Goal: Transaction & Acquisition: Purchase product/service

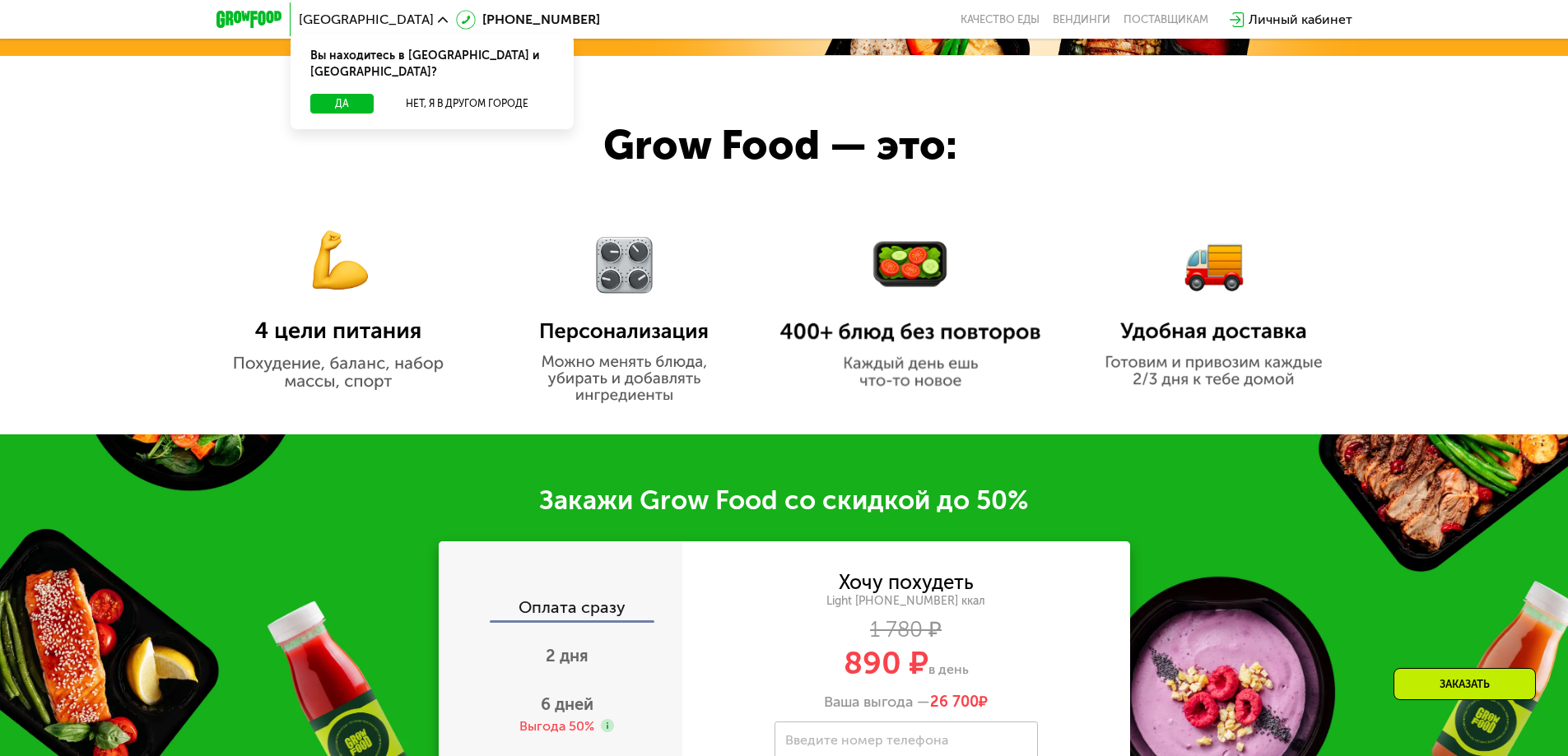
scroll to position [329, 0]
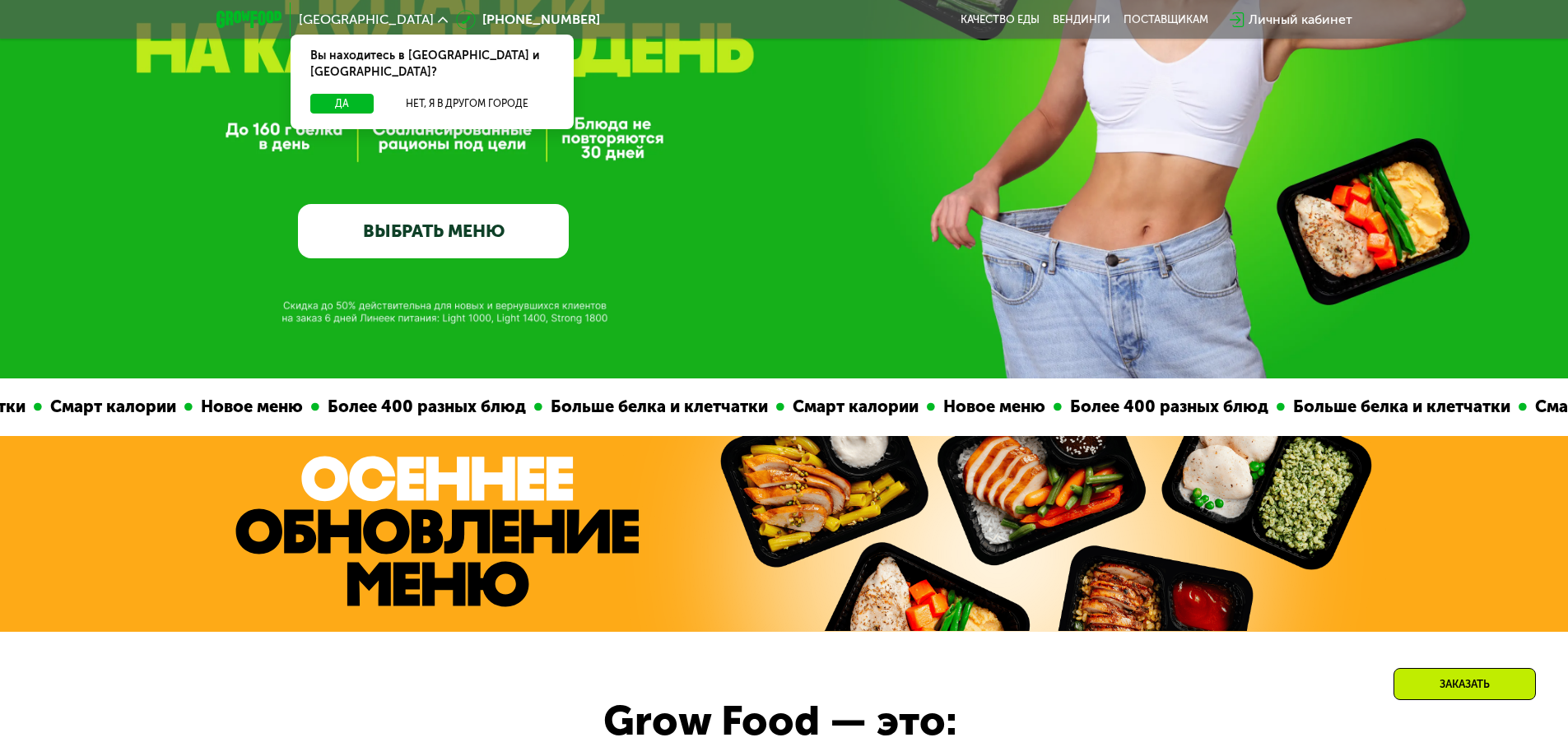
click at [416, 236] on link "ВЫБРАТЬ МЕНЮ" at bounding box center [433, 231] width 271 height 55
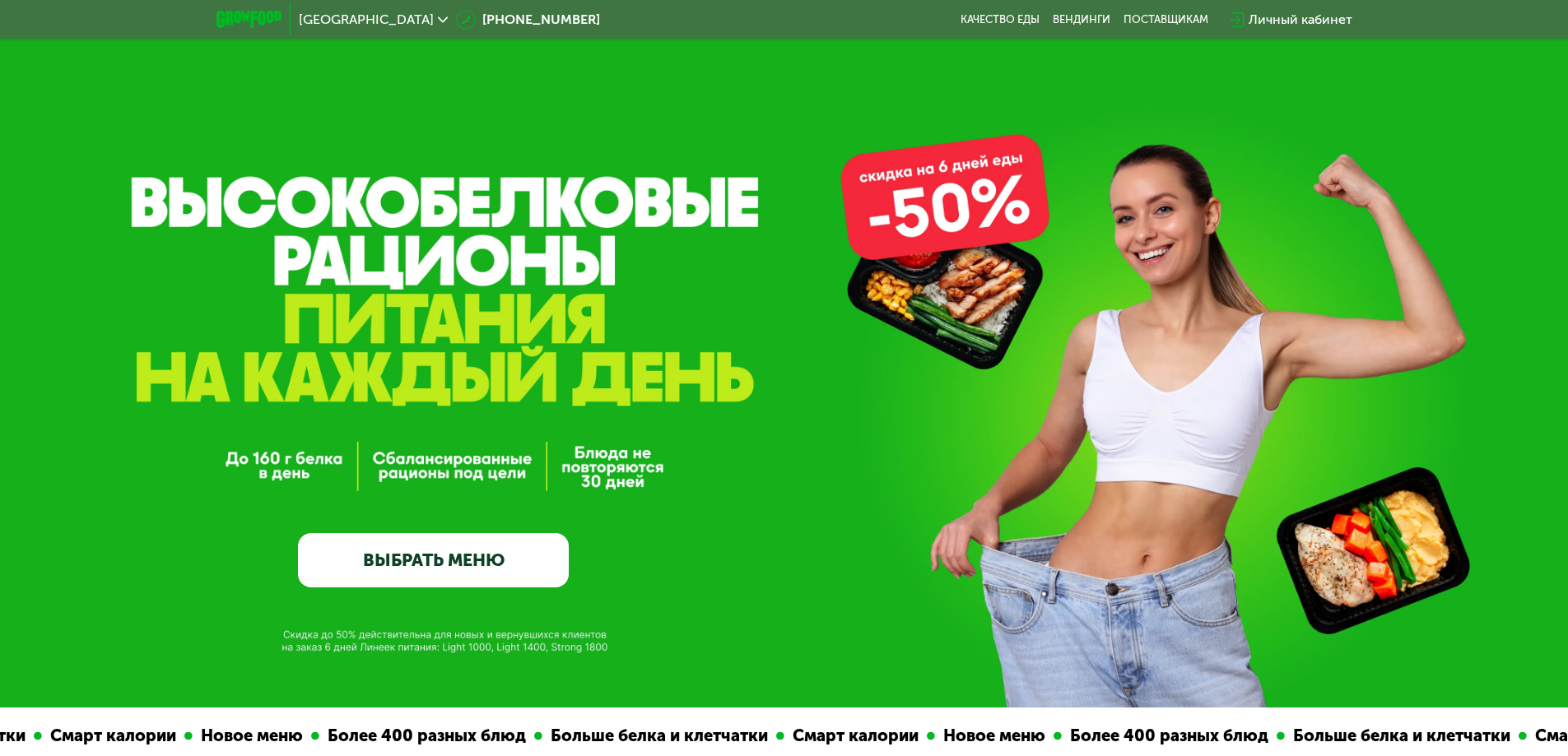
scroll to position [82, 0]
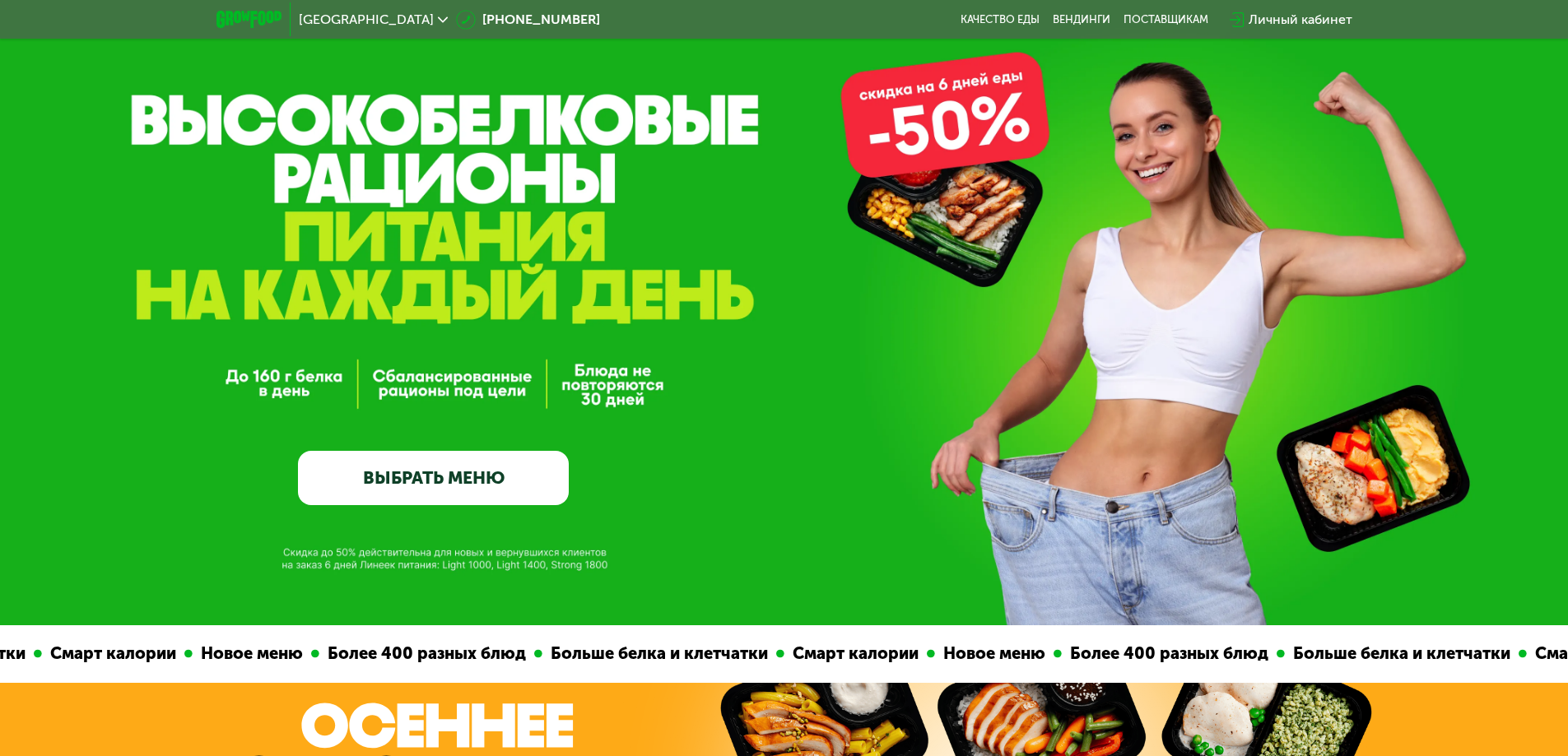
click at [459, 489] on link "ВЫБРАТЬ МЕНЮ" at bounding box center [433, 478] width 271 height 55
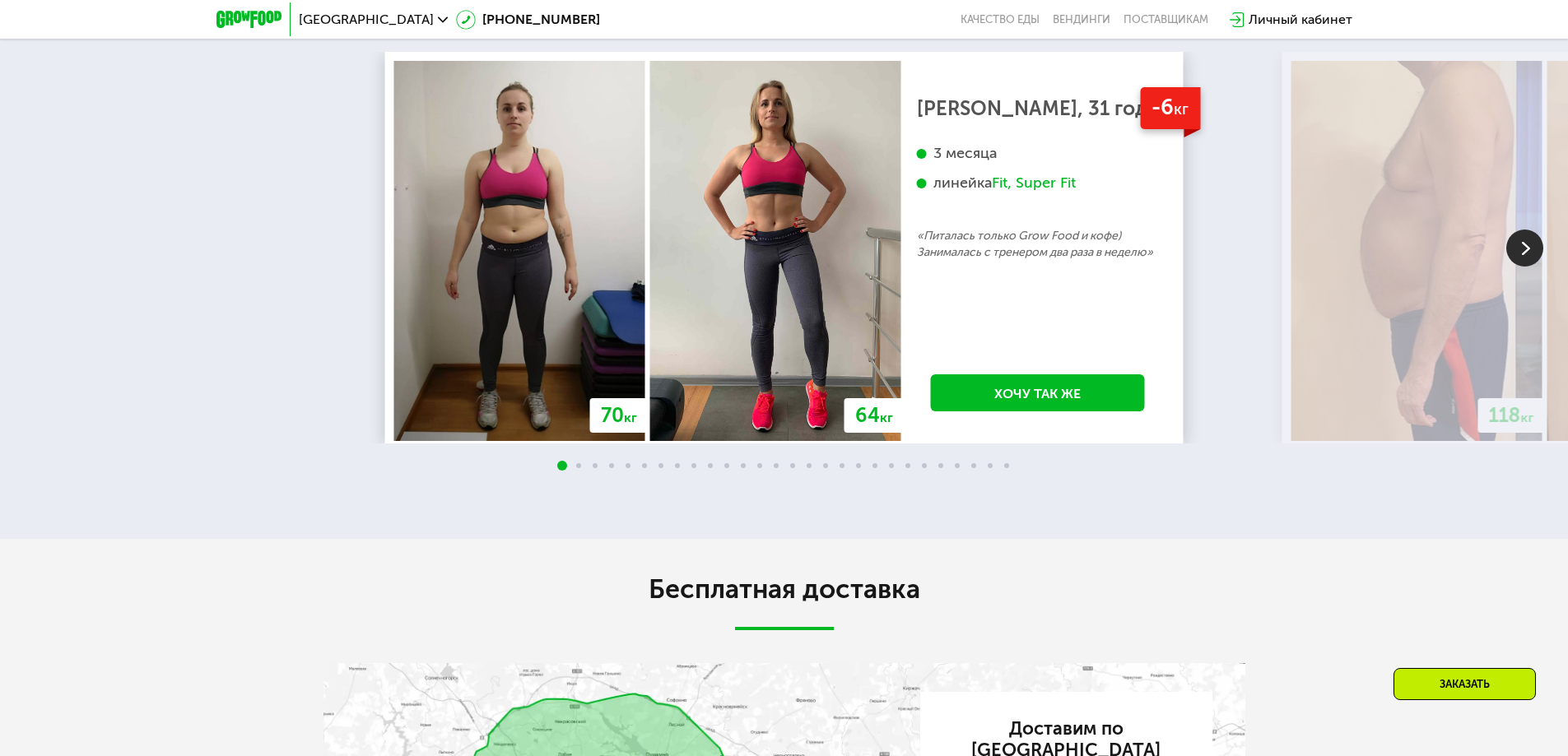
scroll to position [2633, 0]
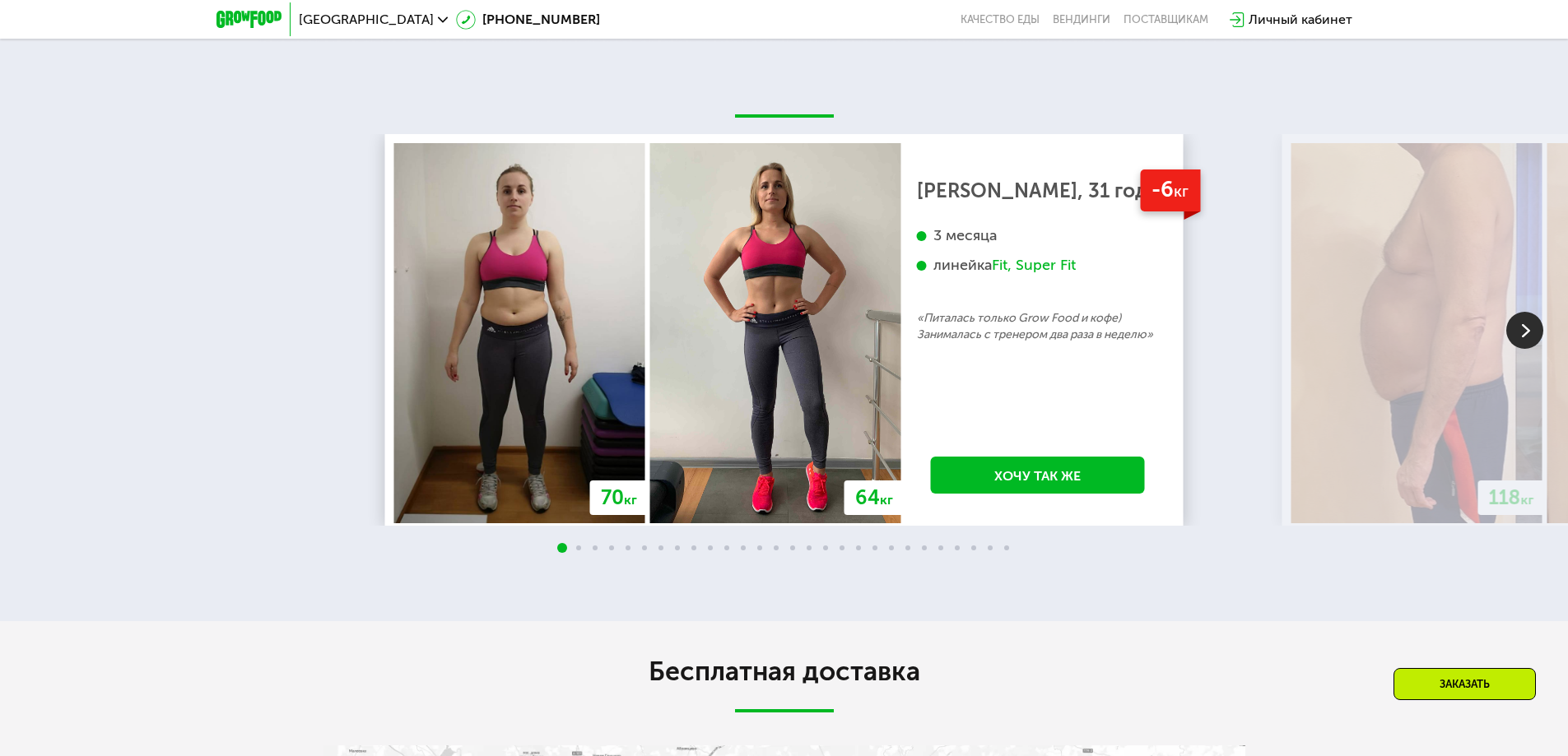
click at [1530, 342] on img at bounding box center [1525, 330] width 37 height 37
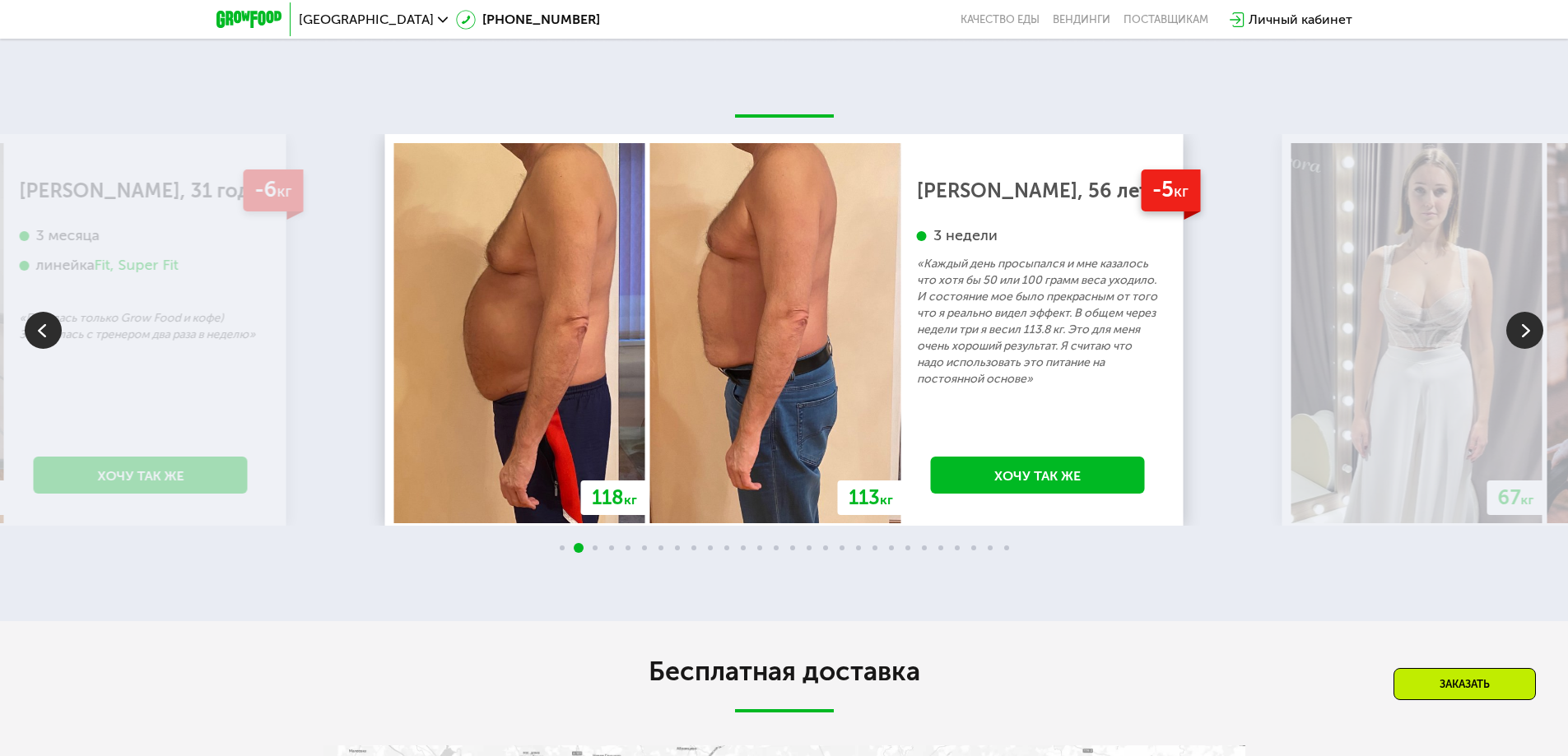
click at [1529, 341] on img at bounding box center [1525, 330] width 37 height 37
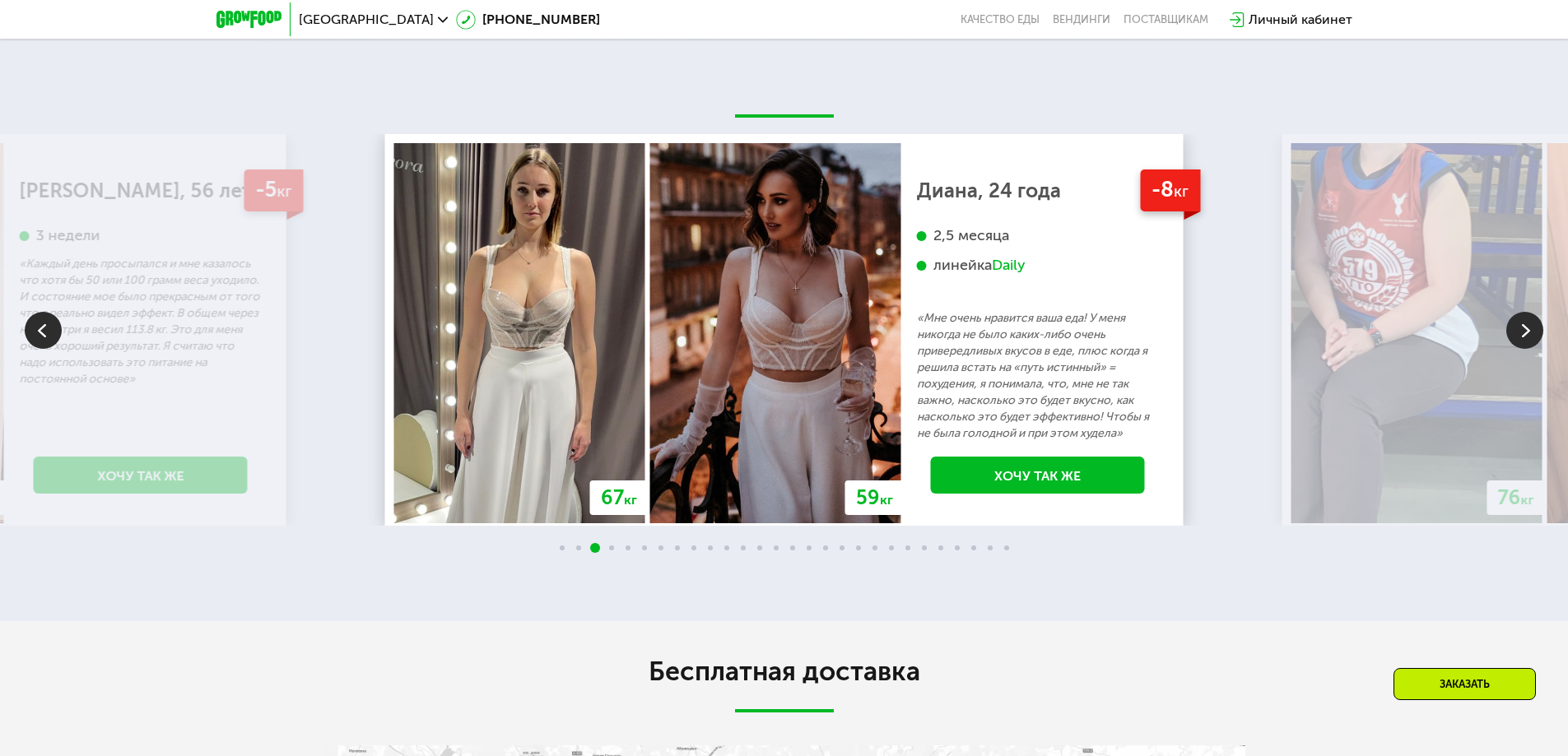
click at [1529, 341] on img at bounding box center [1525, 330] width 37 height 37
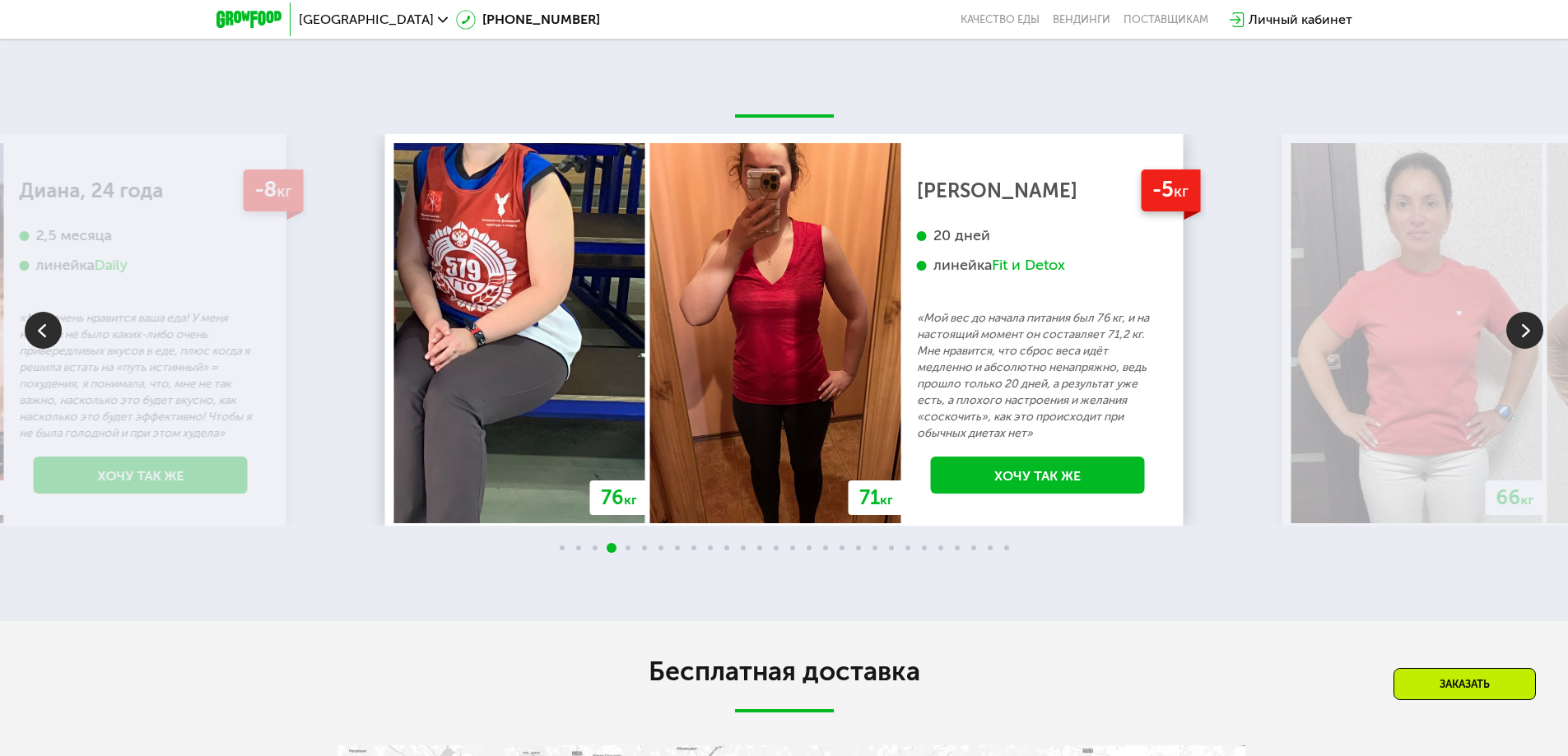
click at [1529, 341] on img at bounding box center [1525, 330] width 37 height 37
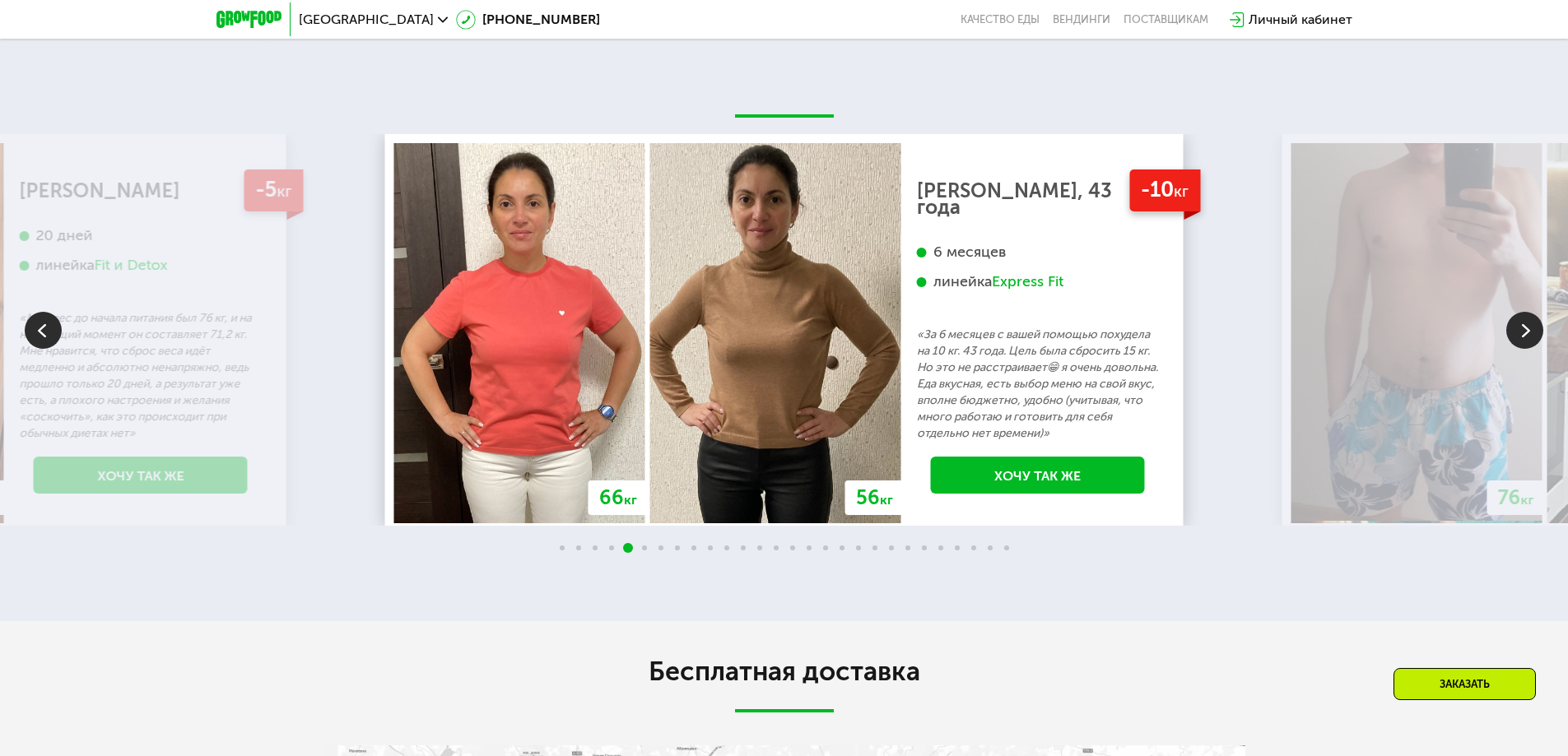
click at [1529, 341] on img at bounding box center [1525, 330] width 37 height 37
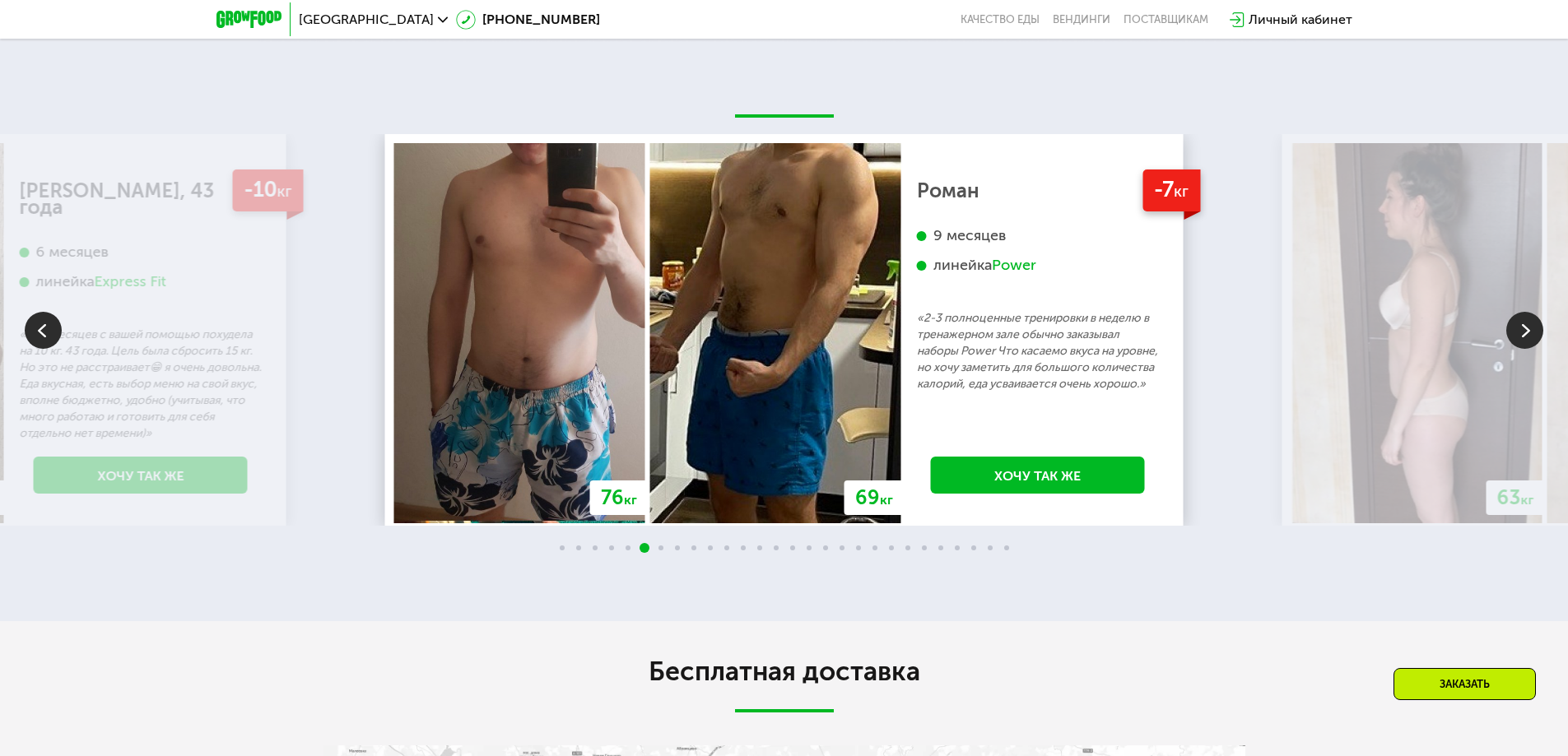
click at [1529, 341] on img at bounding box center [1525, 330] width 37 height 37
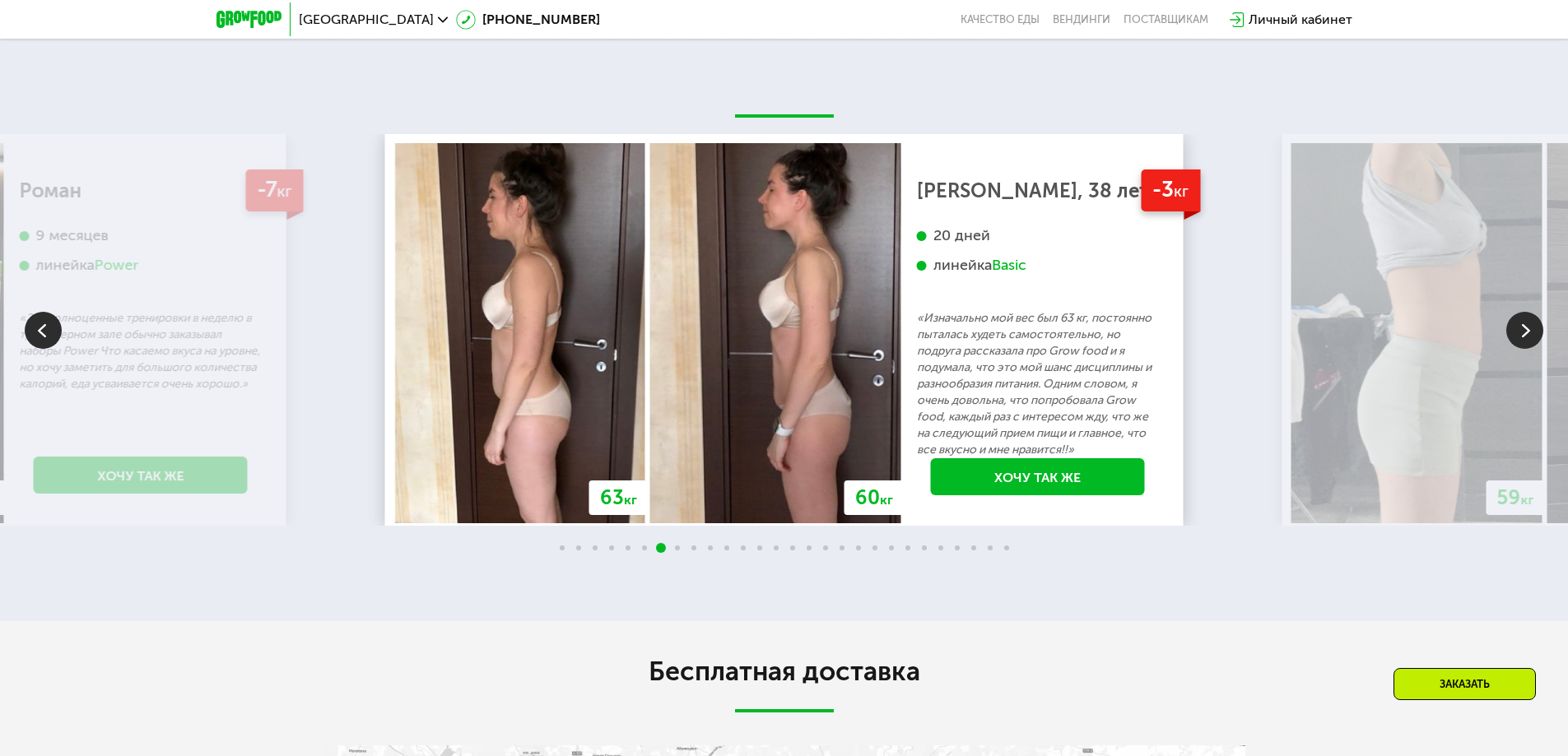
click at [1529, 341] on img at bounding box center [1525, 330] width 37 height 37
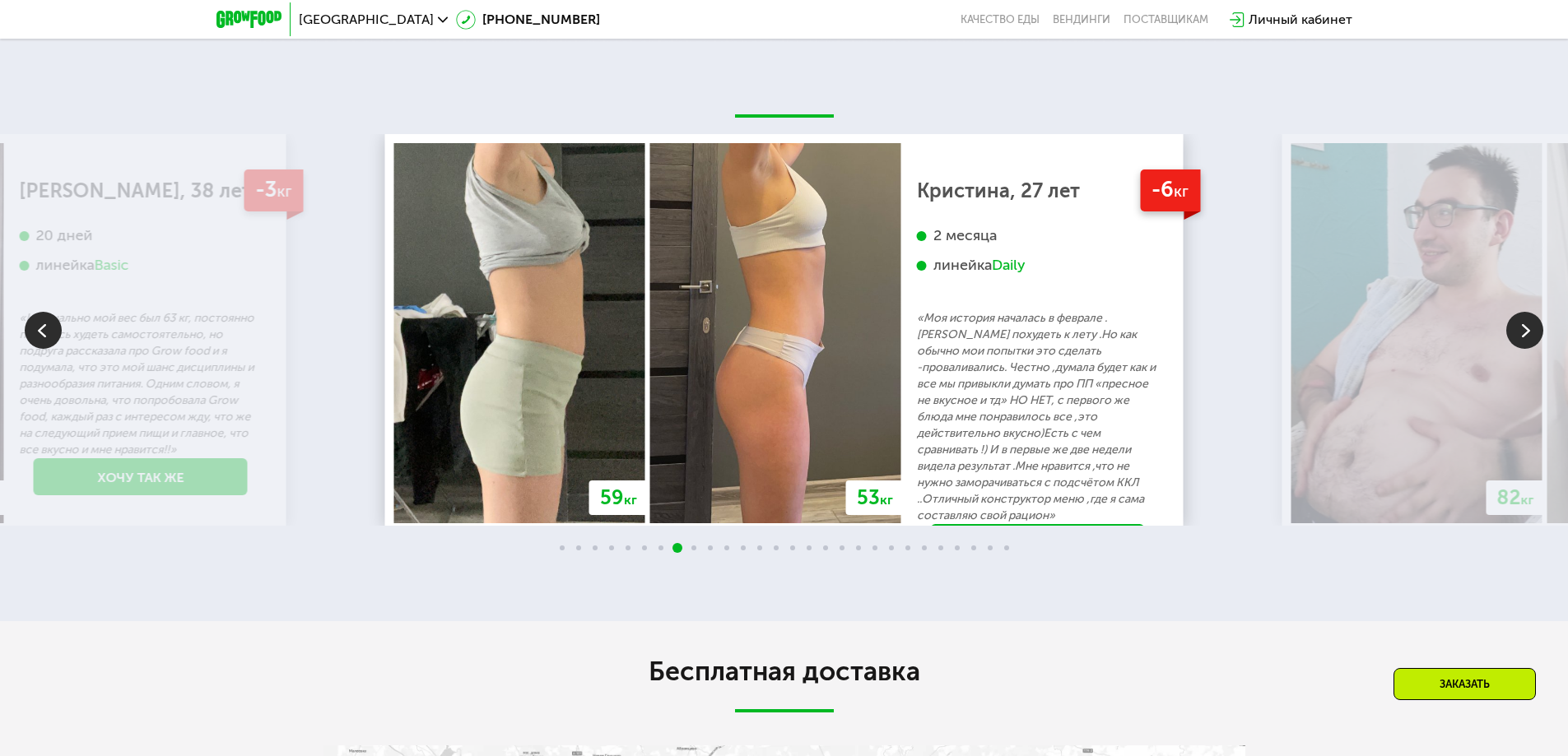
click at [1529, 341] on img at bounding box center [1525, 330] width 37 height 37
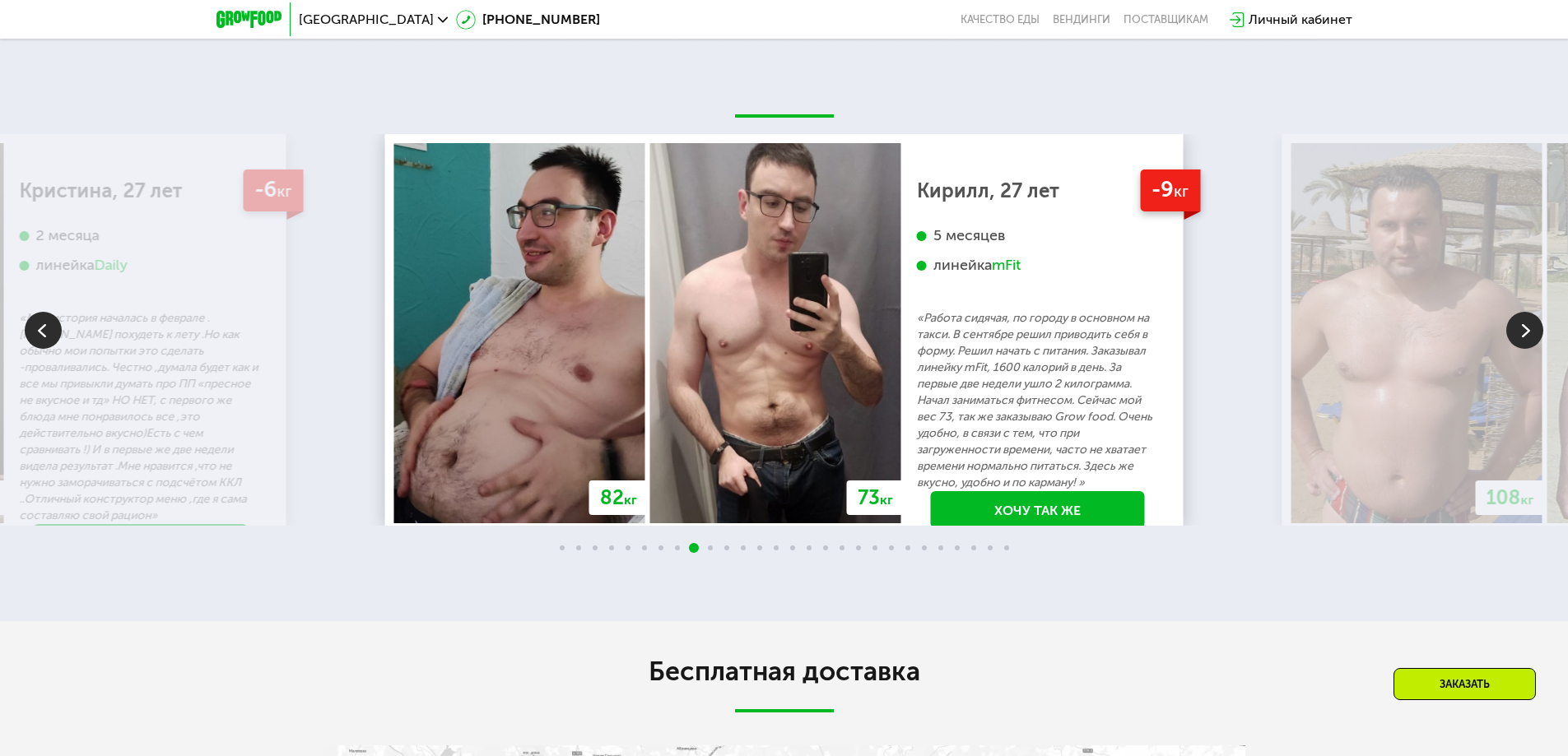
click at [1527, 336] on img at bounding box center [1525, 330] width 37 height 37
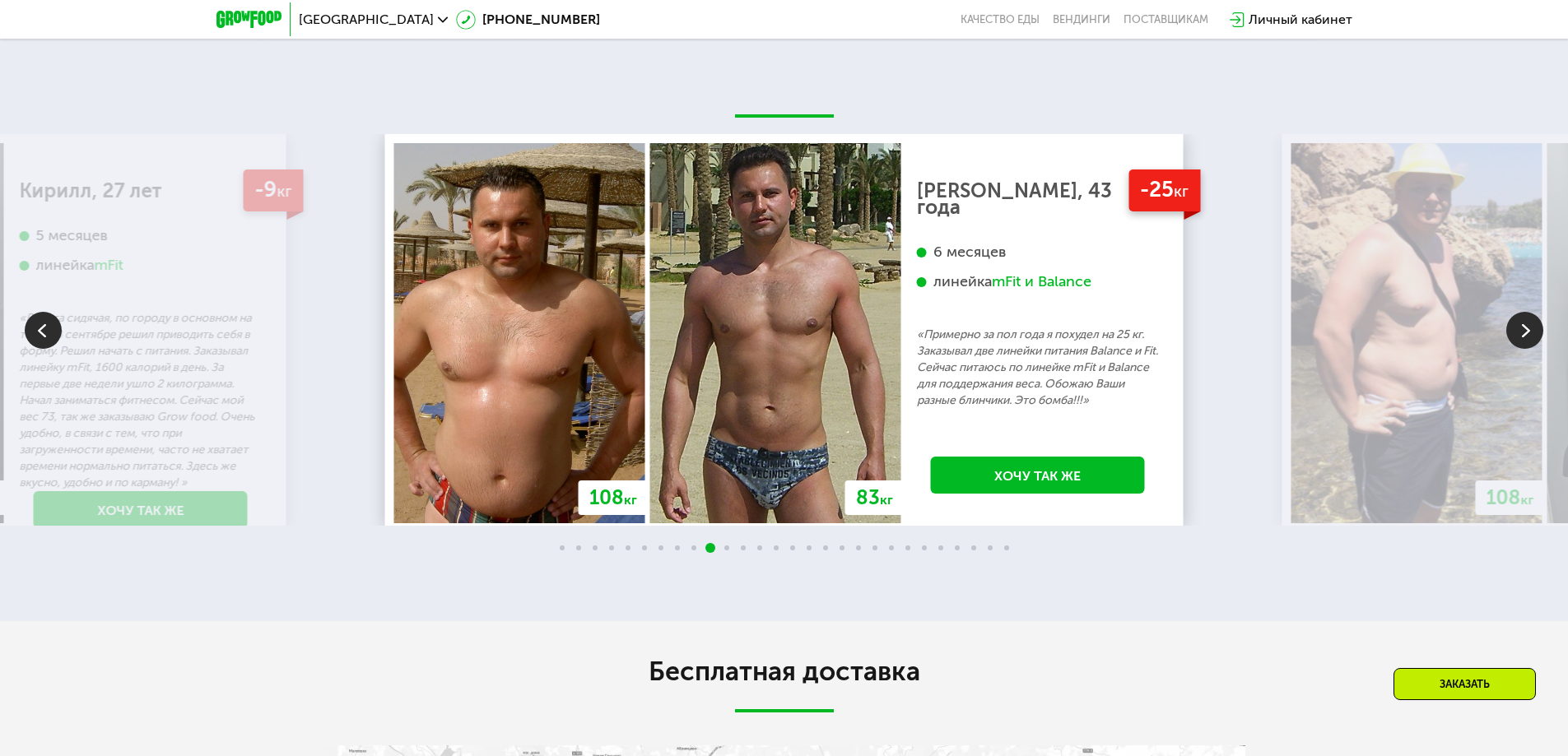
click at [1527, 336] on img at bounding box center [1525, 330] width 37 height 37
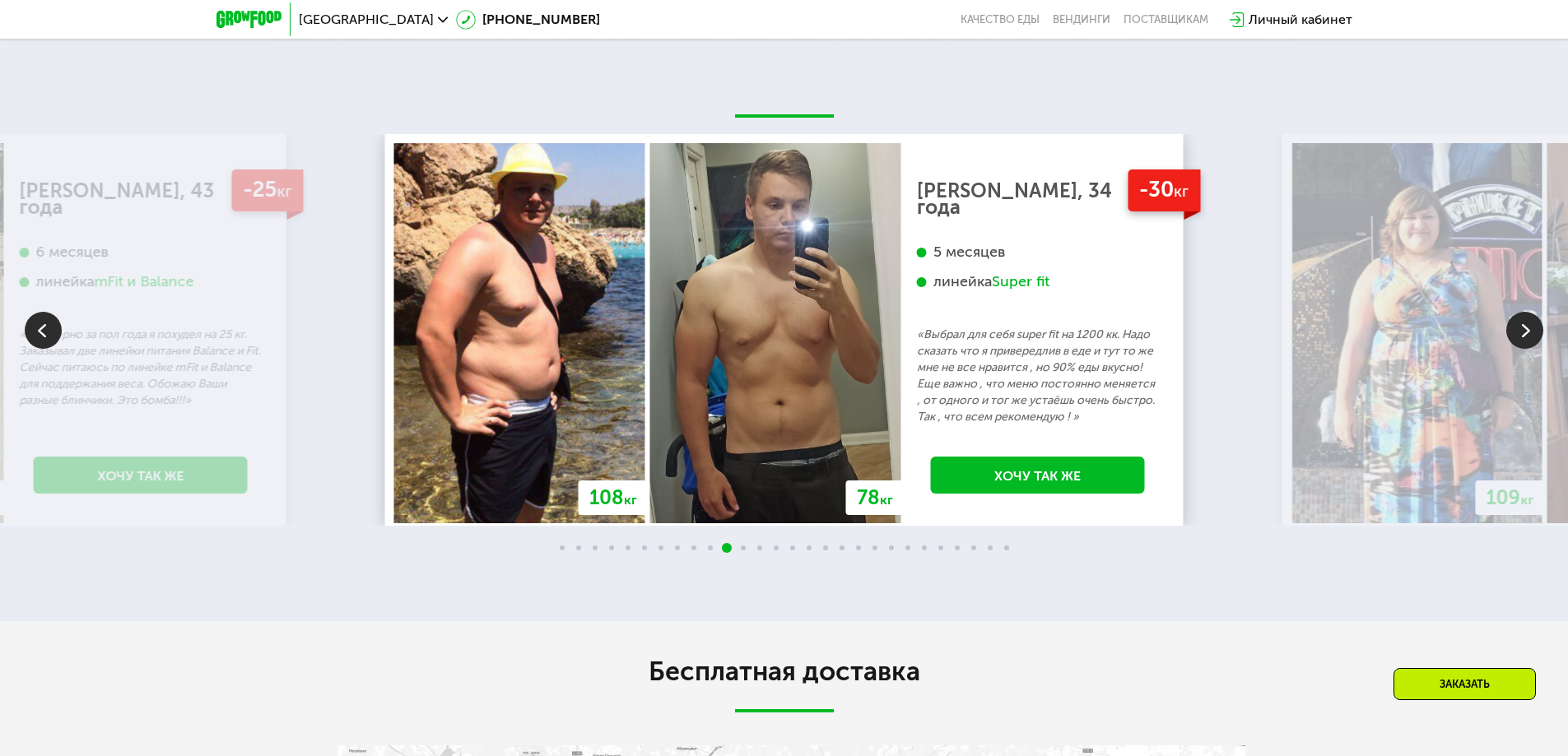
click at [1527, 336] on img at bounding box center [1525, 330] width 37 height 37
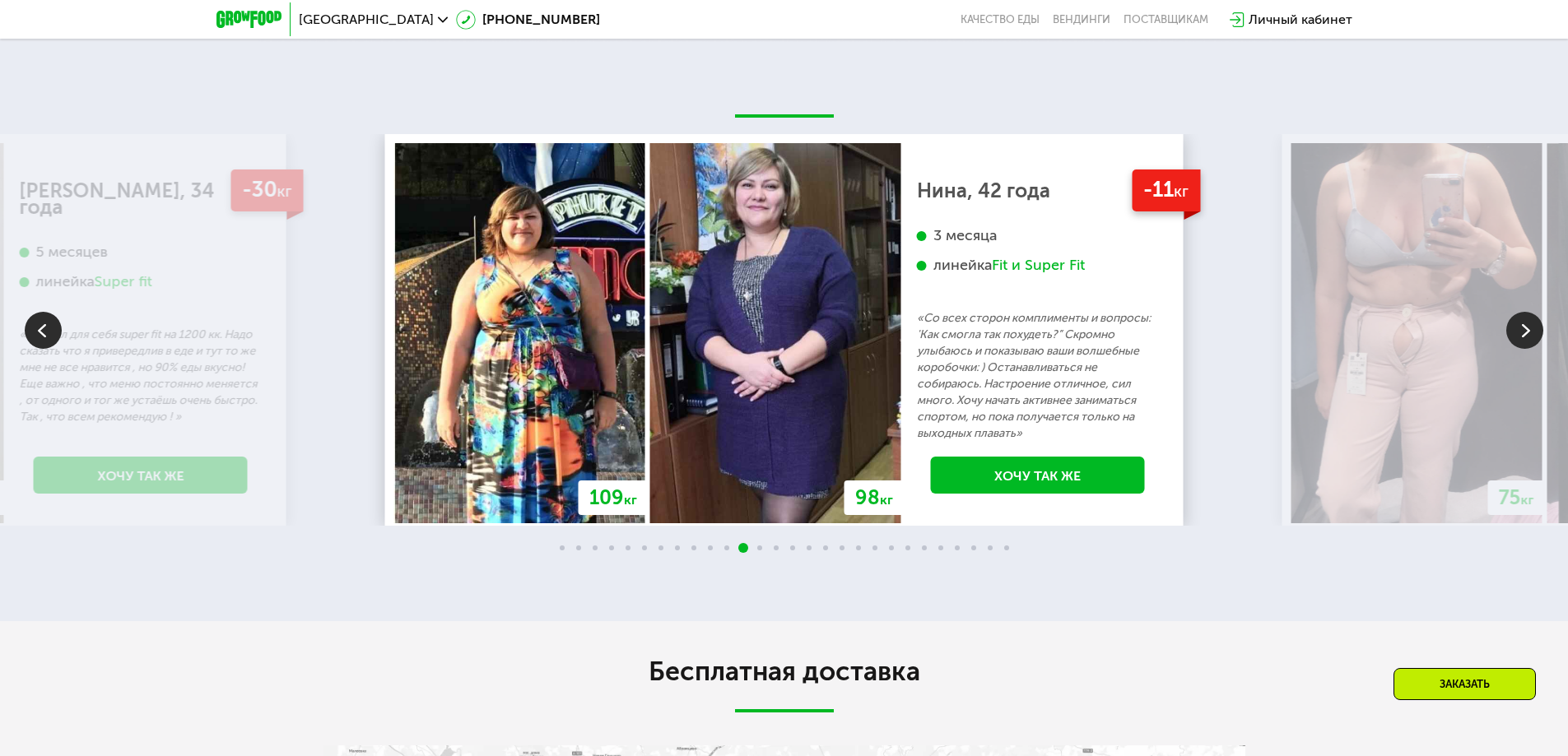
click at [1527, 336] on img at bounding box center [1525, 330] width 37 height 37
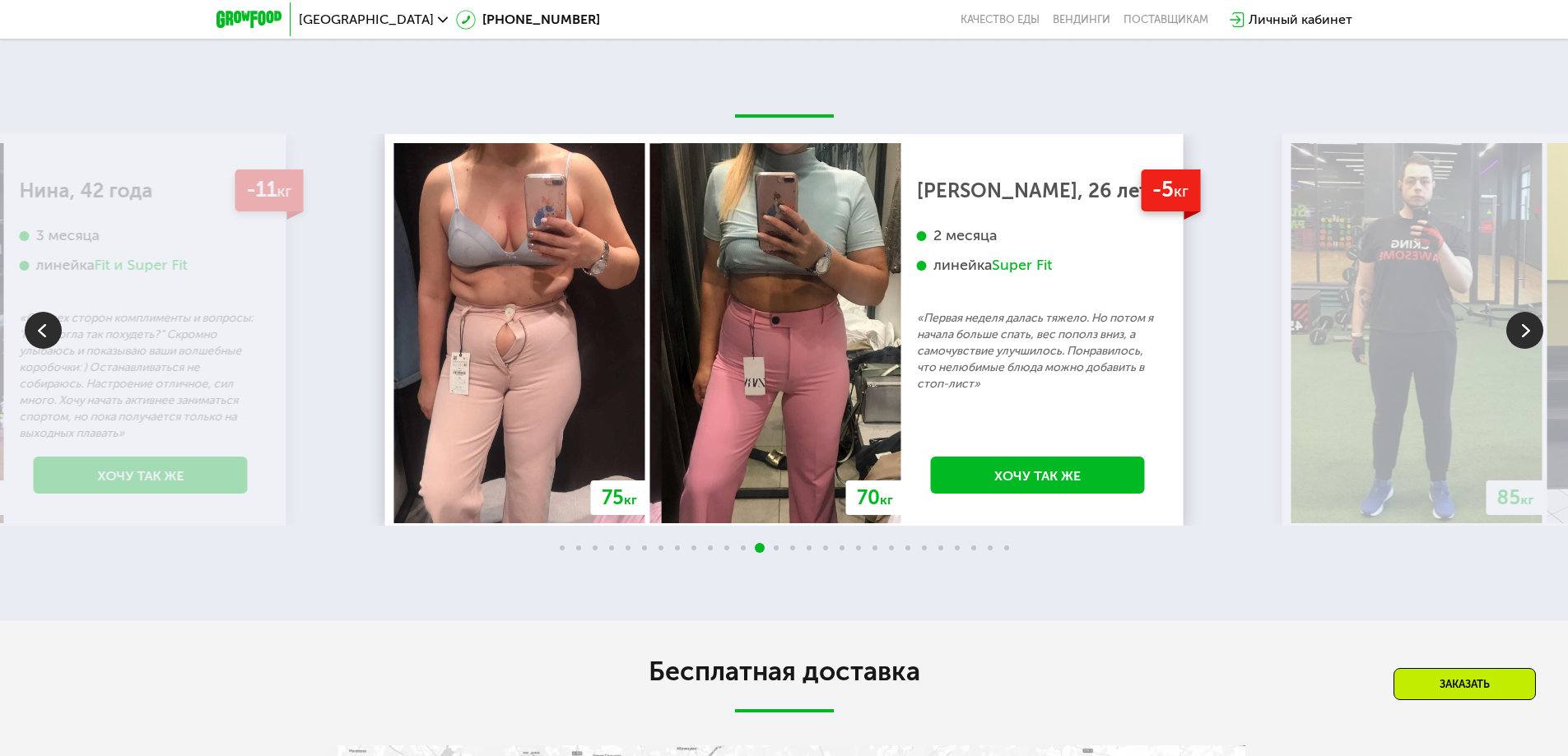
click at [1523, 336] on img at bounding box center [1525, 330] width 37 height 37
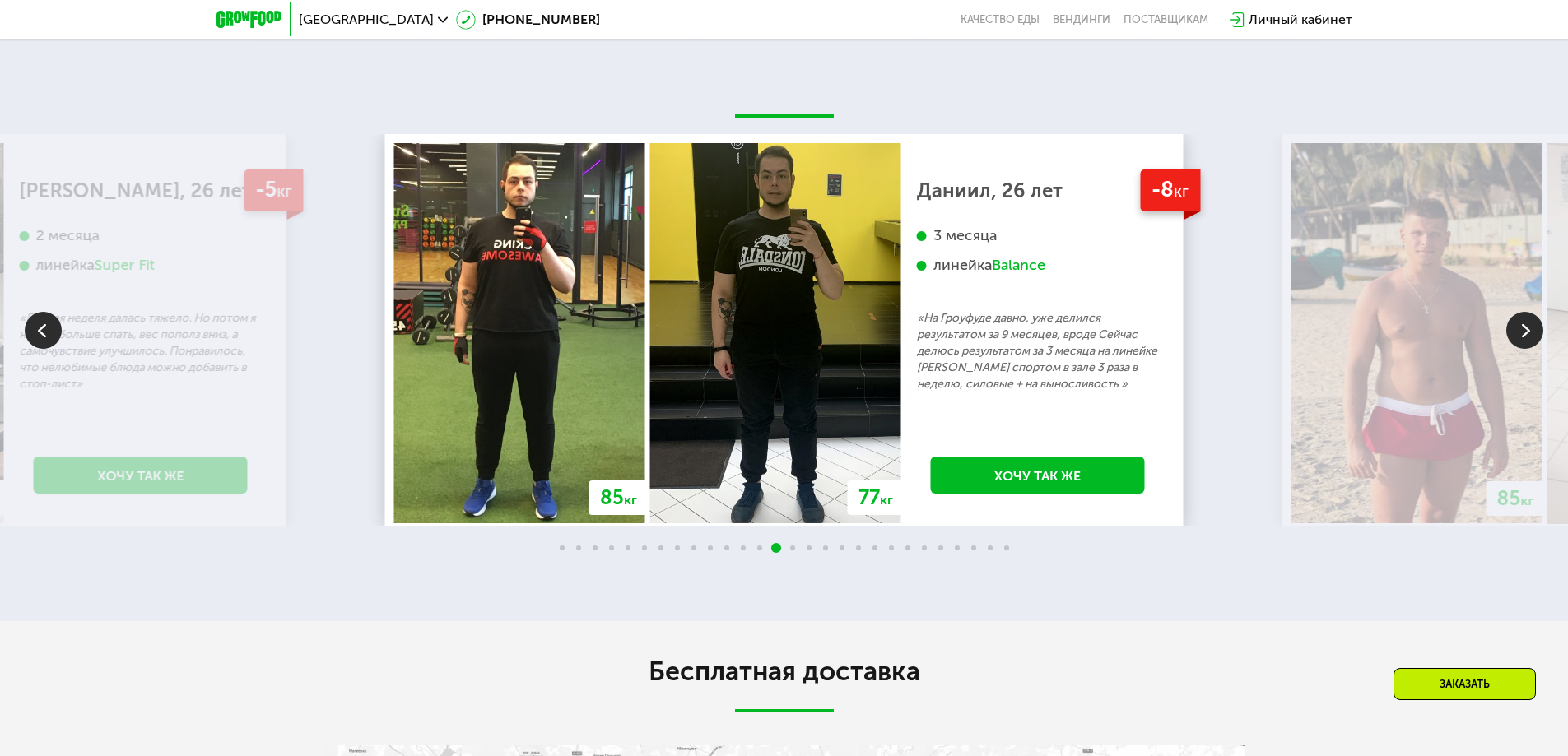
click at [1523, 336] on img at bounding box center [1525, 330] width 37 height 37
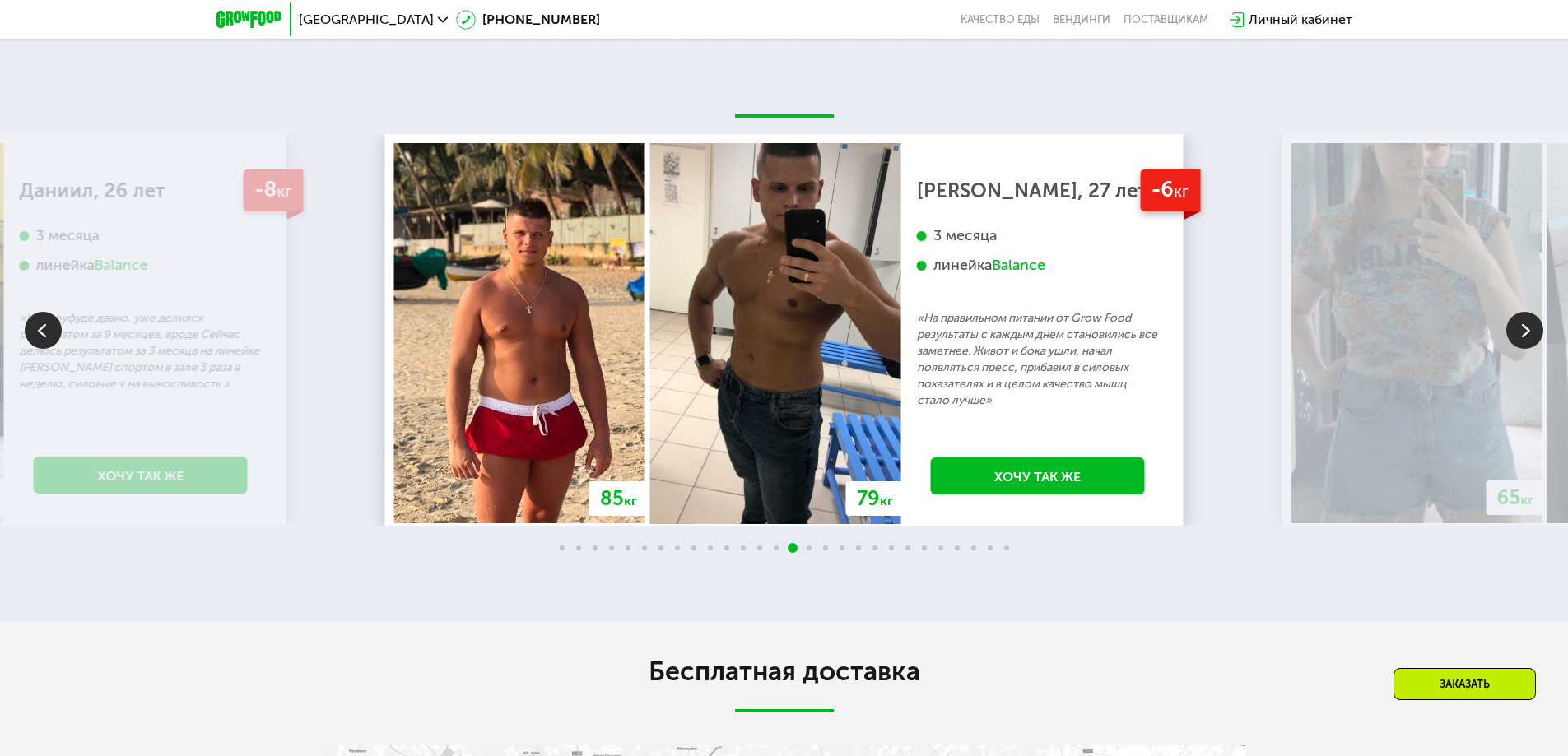
click at [1523, 336] on img at bounding box center [1525, 330] width 37 height 37
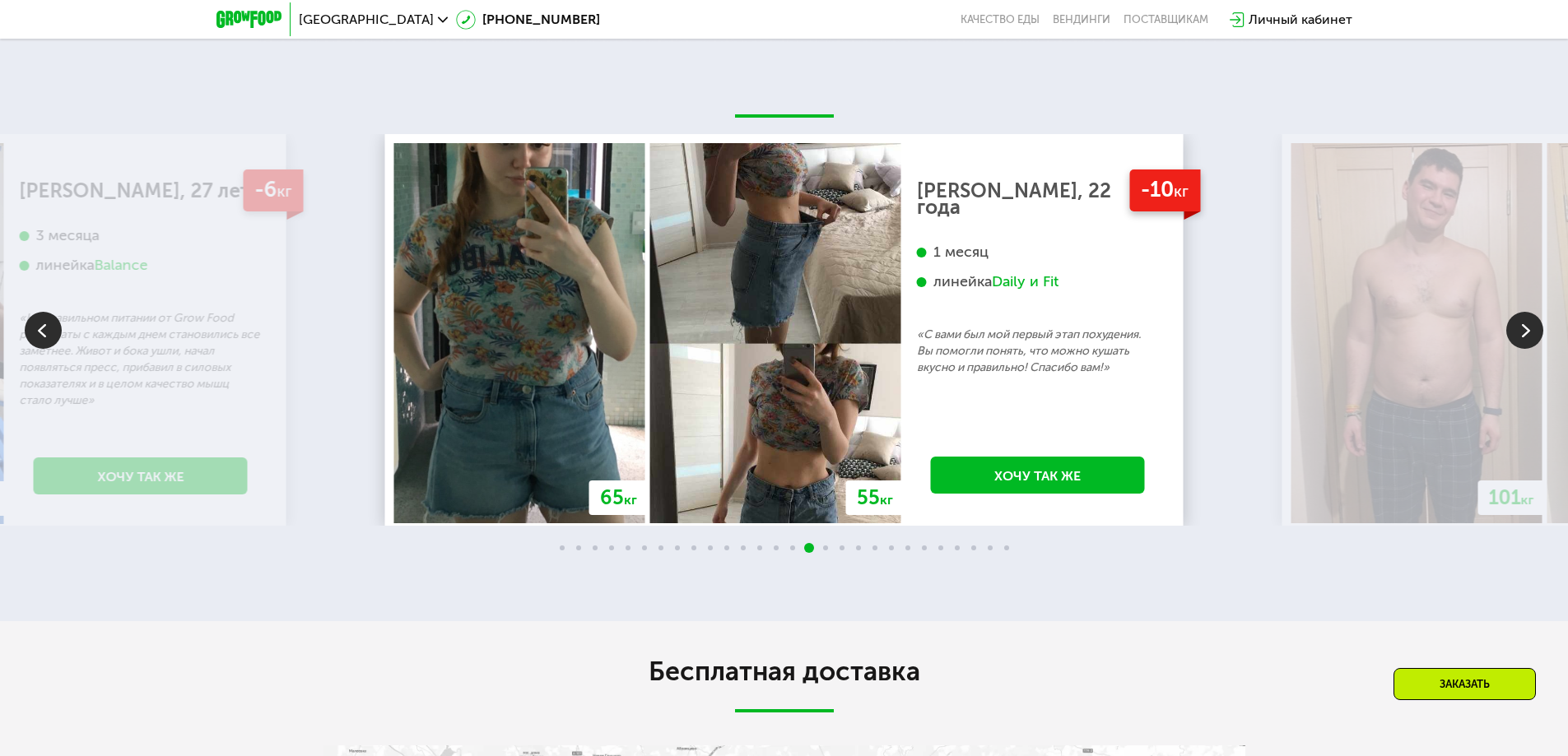
click at [1520, 336] on img at bounding box center [1525, 330] width 37 height 37
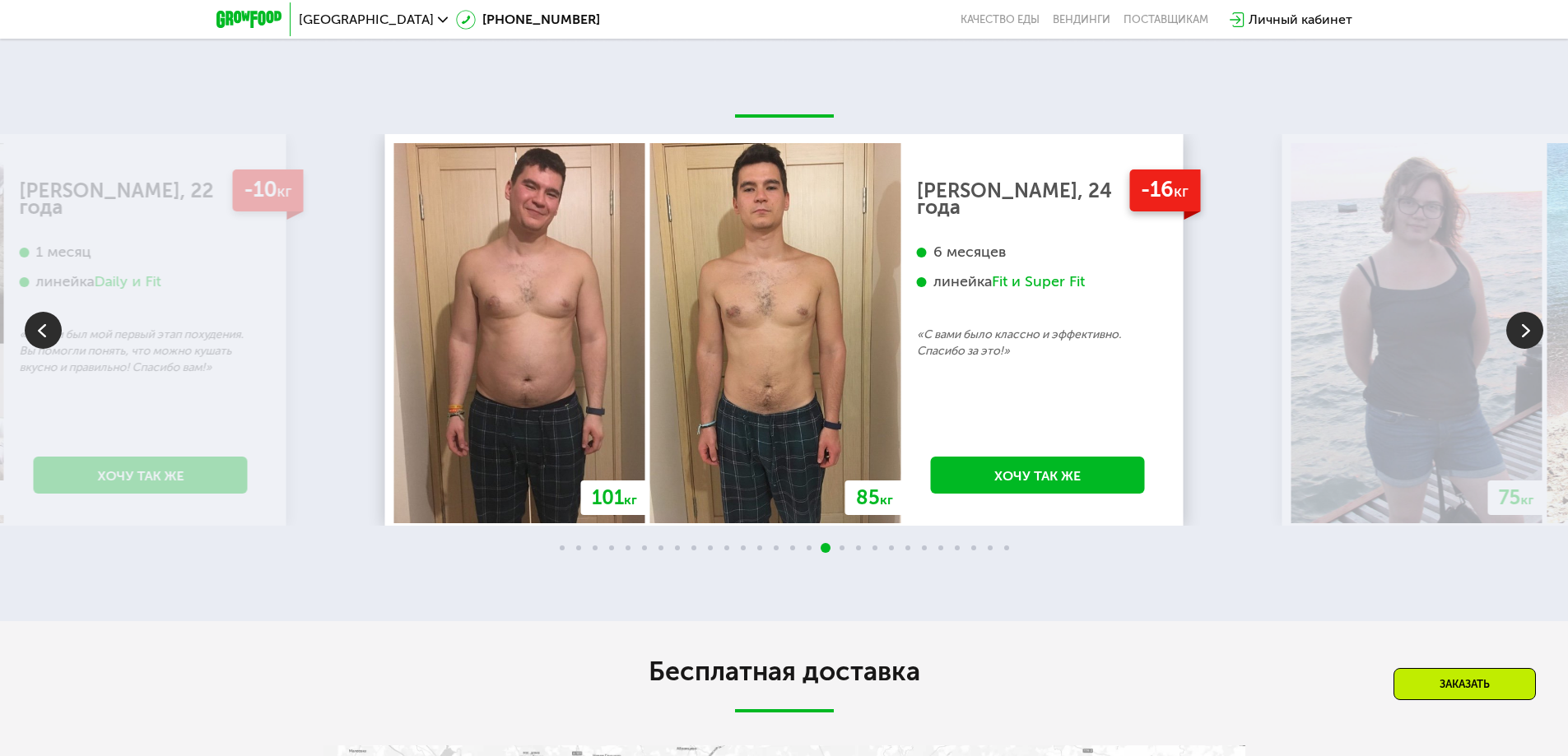
click at [1520, 336] on img at bounding box center [1525, 330] width 37 height 37
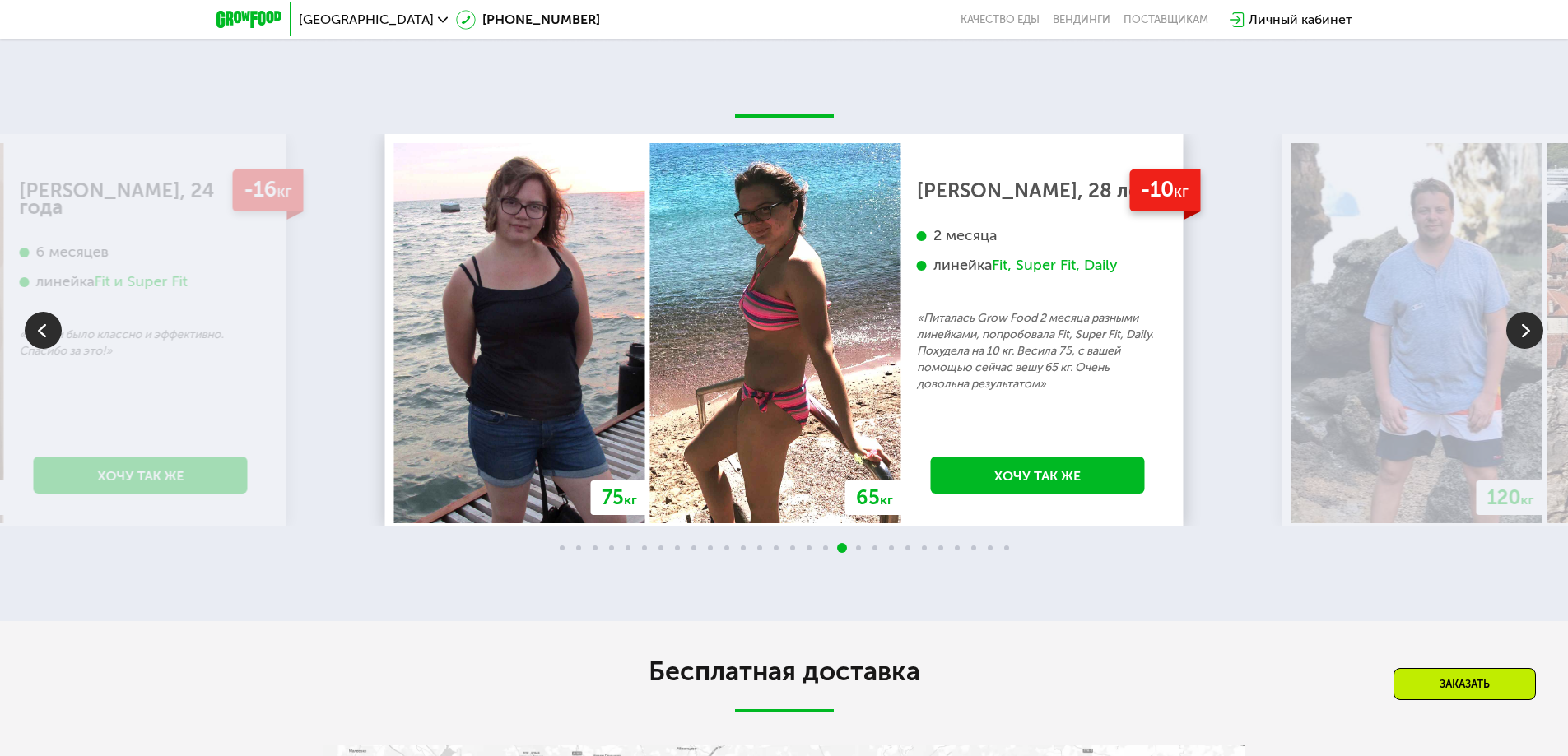
click at [1520, 336] on img at bounding box center [1525, 330] width 37 height 37
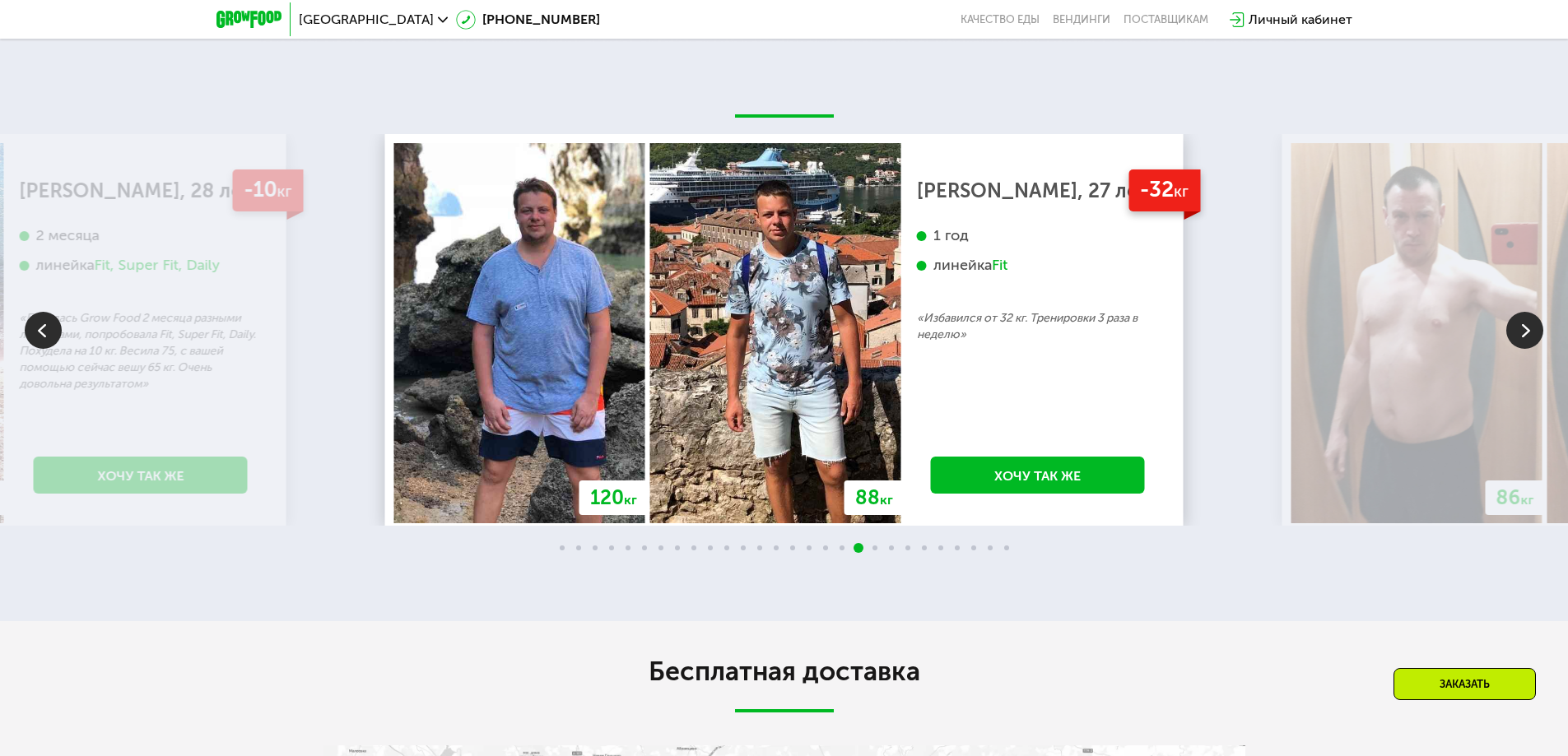
click at [1520, 336] on img at bounding box center [1525, 330] width 37 height 37
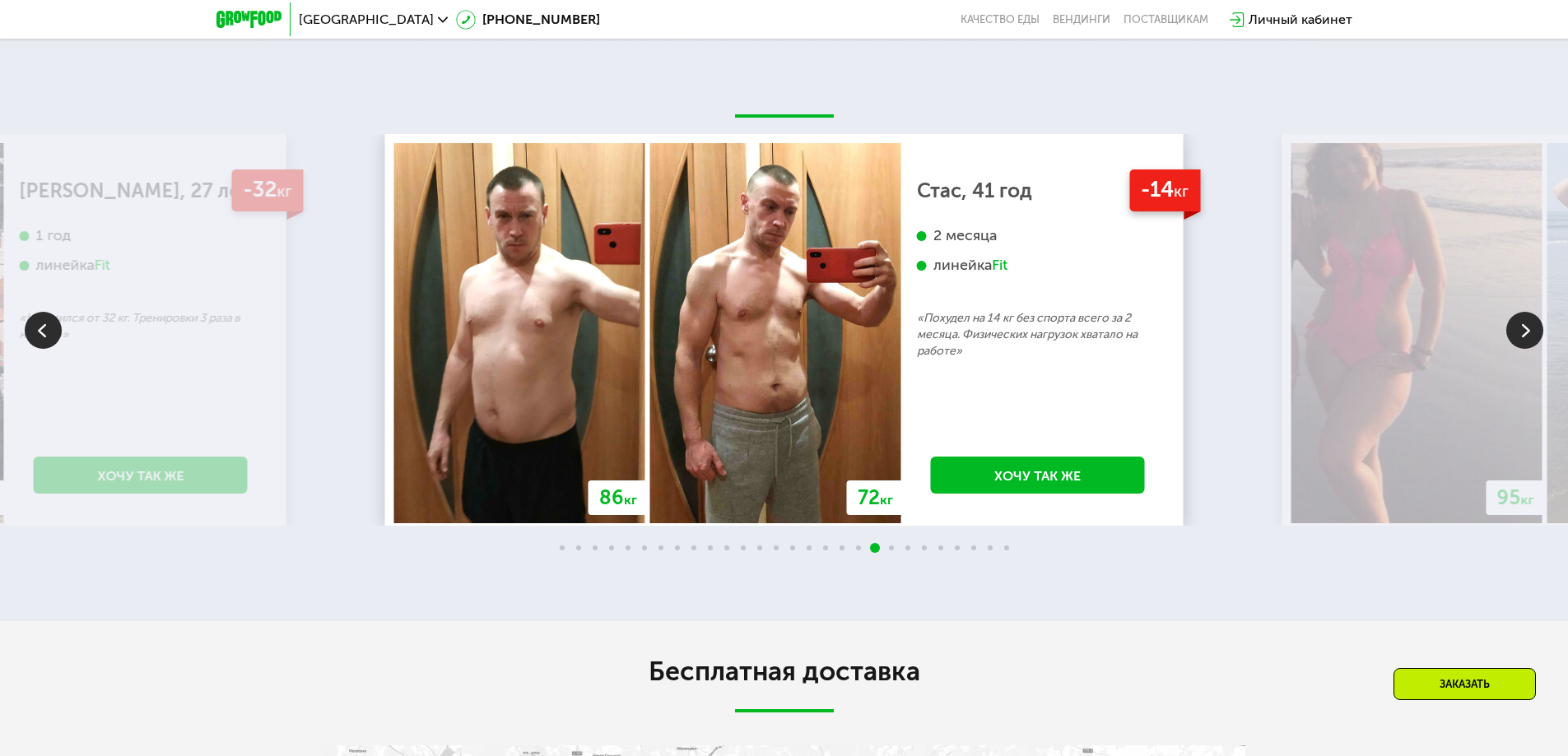
click at [1520, 336] on img at bounding box center [1525, 330] width 37 height 37
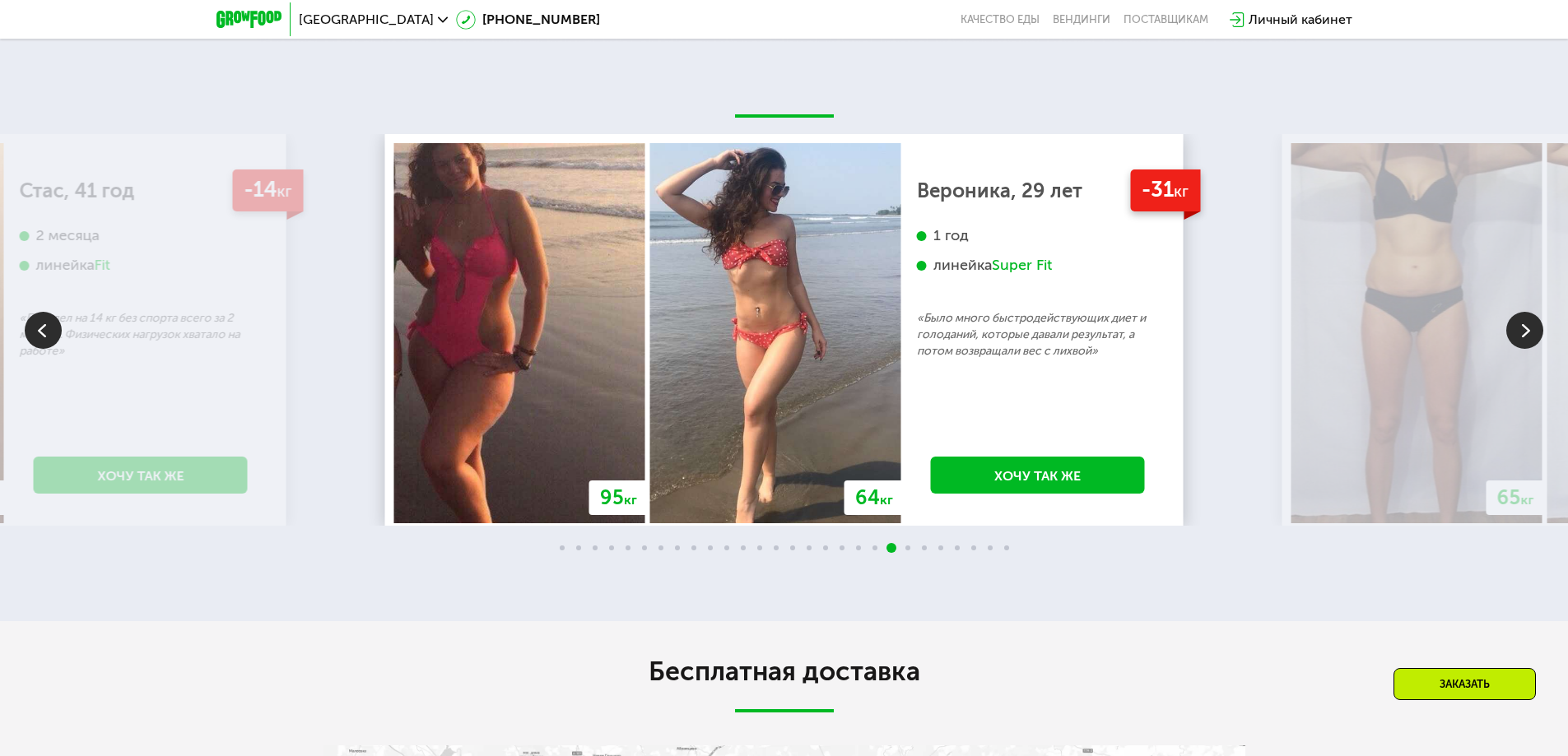
click at [1520, 336] on img at bounding box center [1525, 330] width 37 height 37
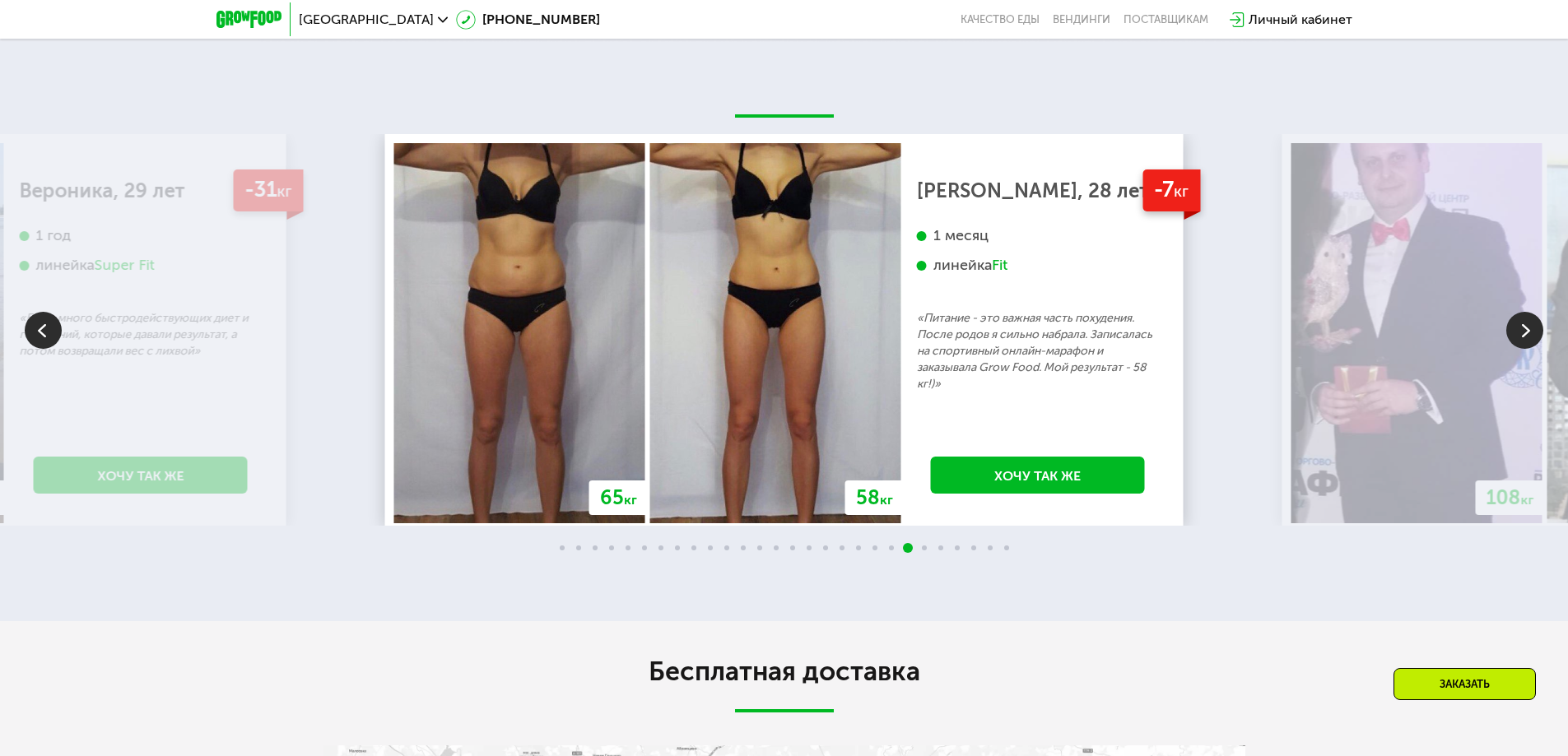
click at [1520, 336] on img at bounding box center [1525, 330] width 37 height 37
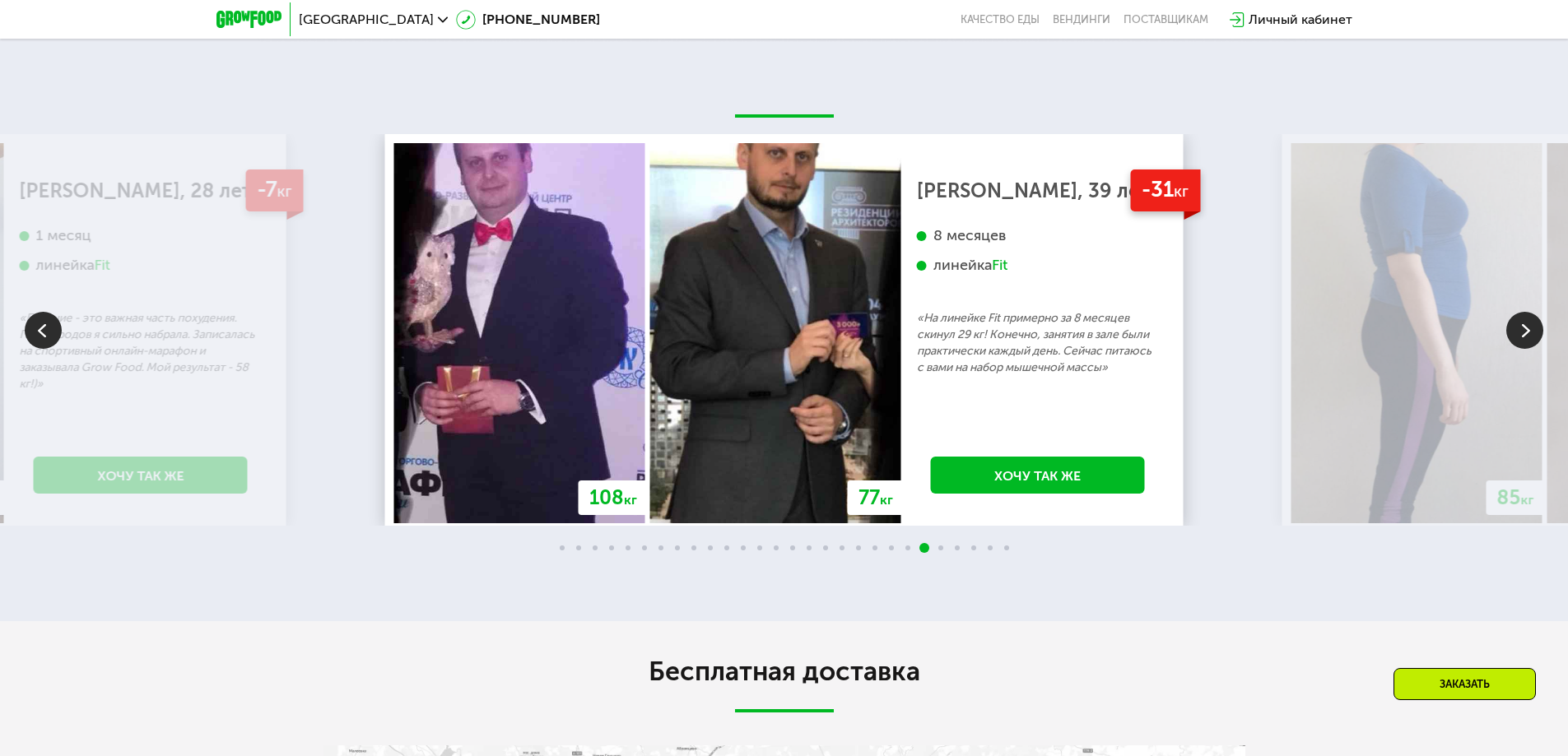
click at [1520, 336] on img at bounding box center [1525, 330] width 37 height 37
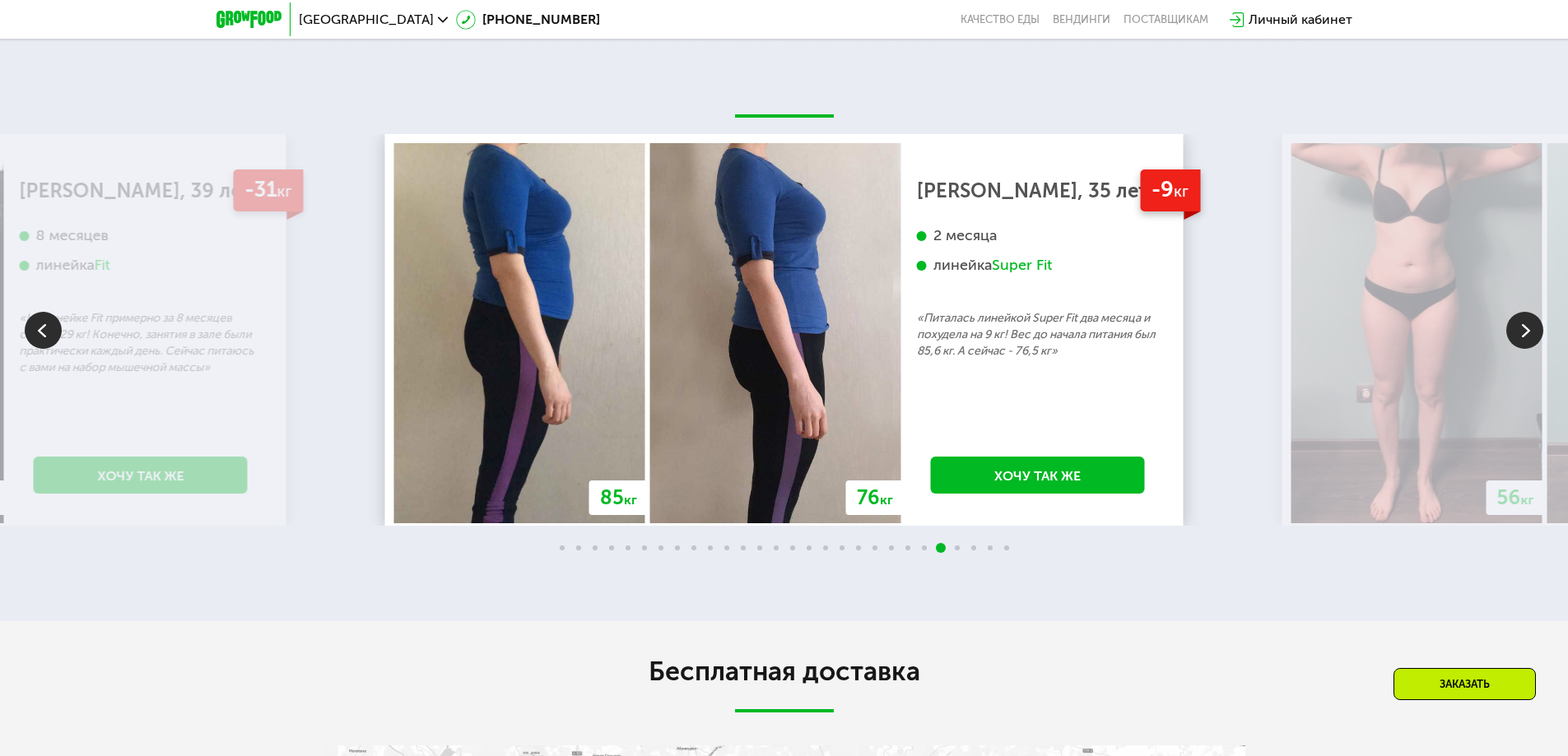
click at [1520, 336] on img at bounding box center [1525, 330] width 37 height 37
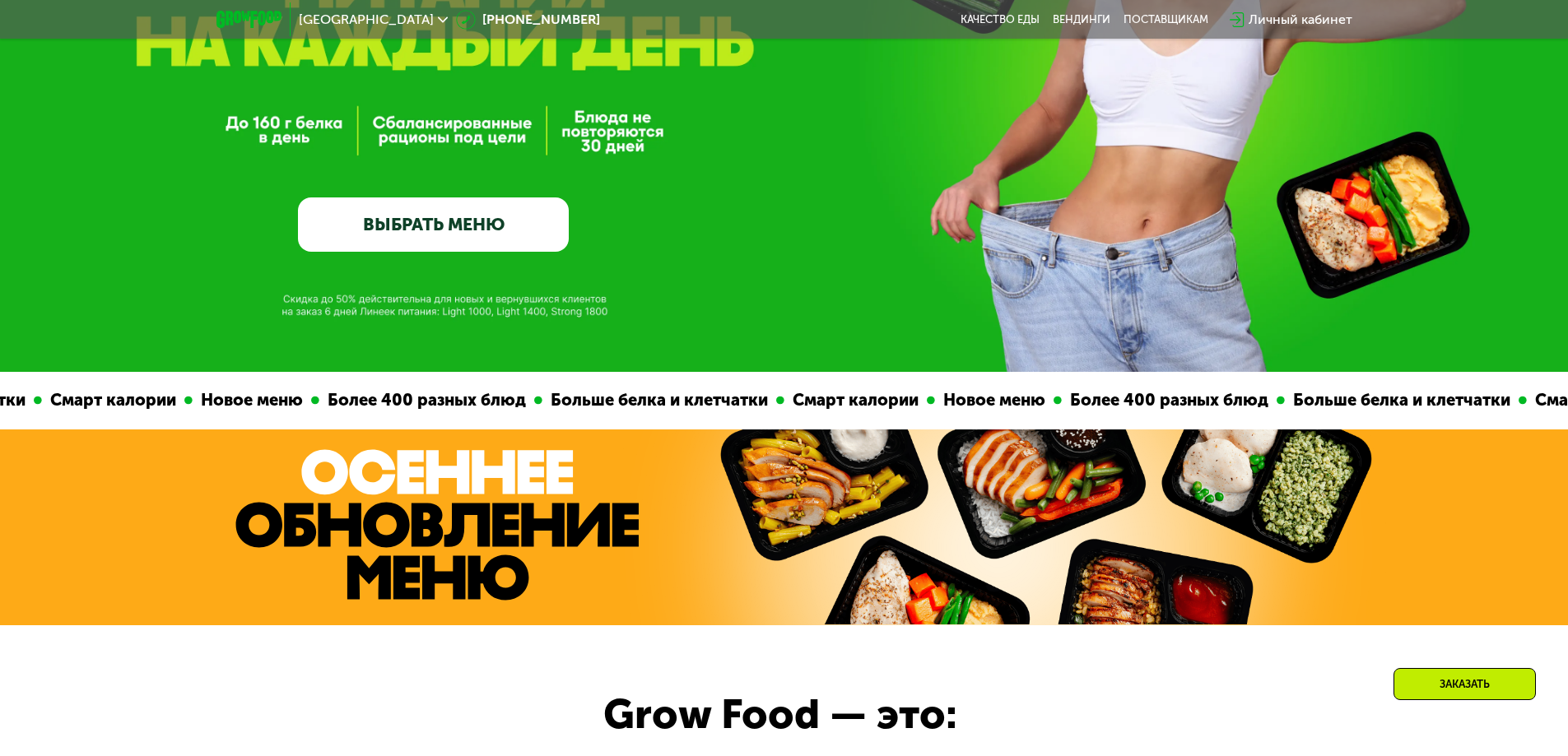
scroll to position [0, 0]
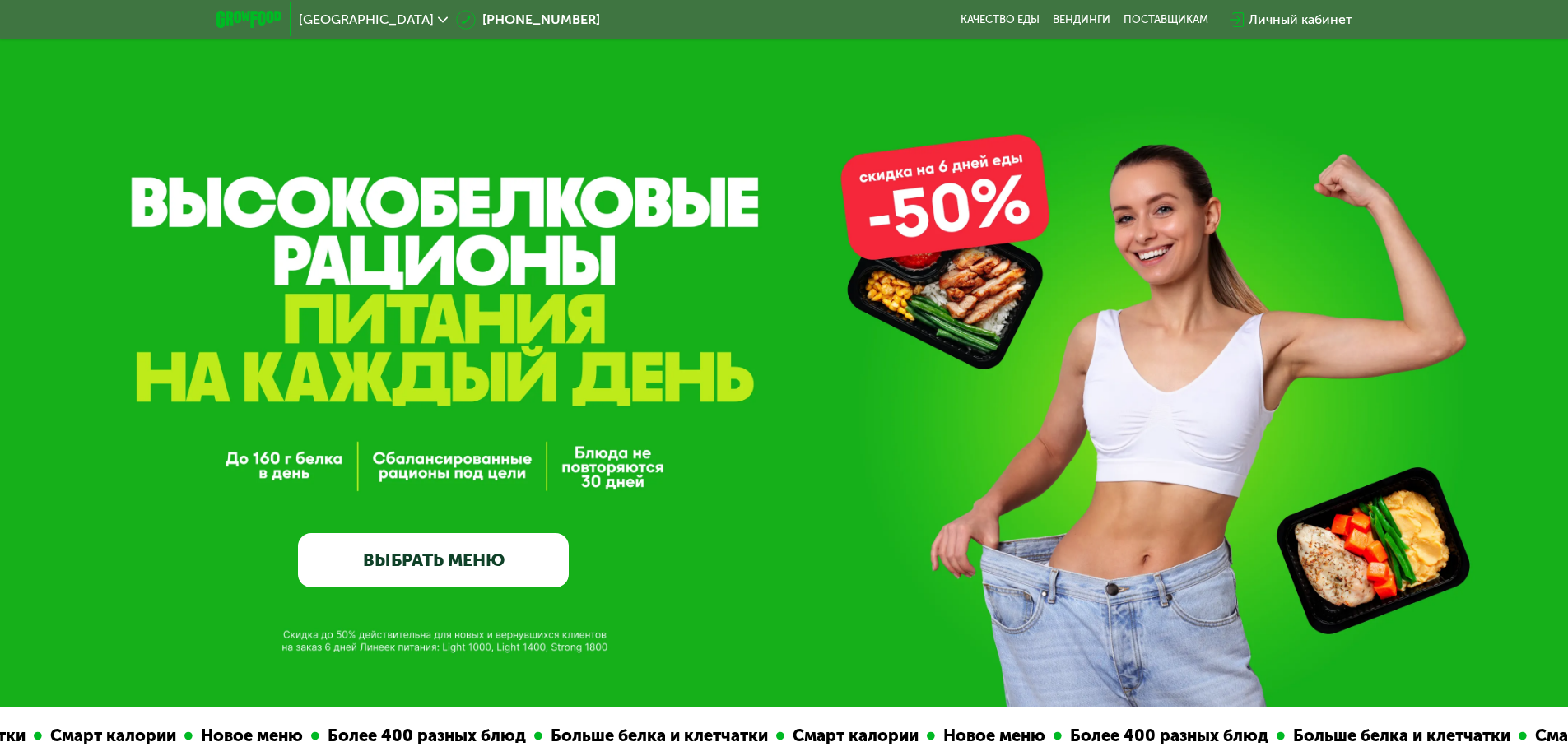
click at [464, 565] on link "ВЫБРАТЬ МЕНЮ" at bounding box center [433, 560] width 271 height 55
click at [394, 558] on link "ВЫБРАТЬ МЕНЮ" at bounding box center [433, 560] width 271 height 55
click at [415, 564] on link "ВЫБРАТЬ МЕНЮ" at bounding box center [433, 560] width 271 height 55
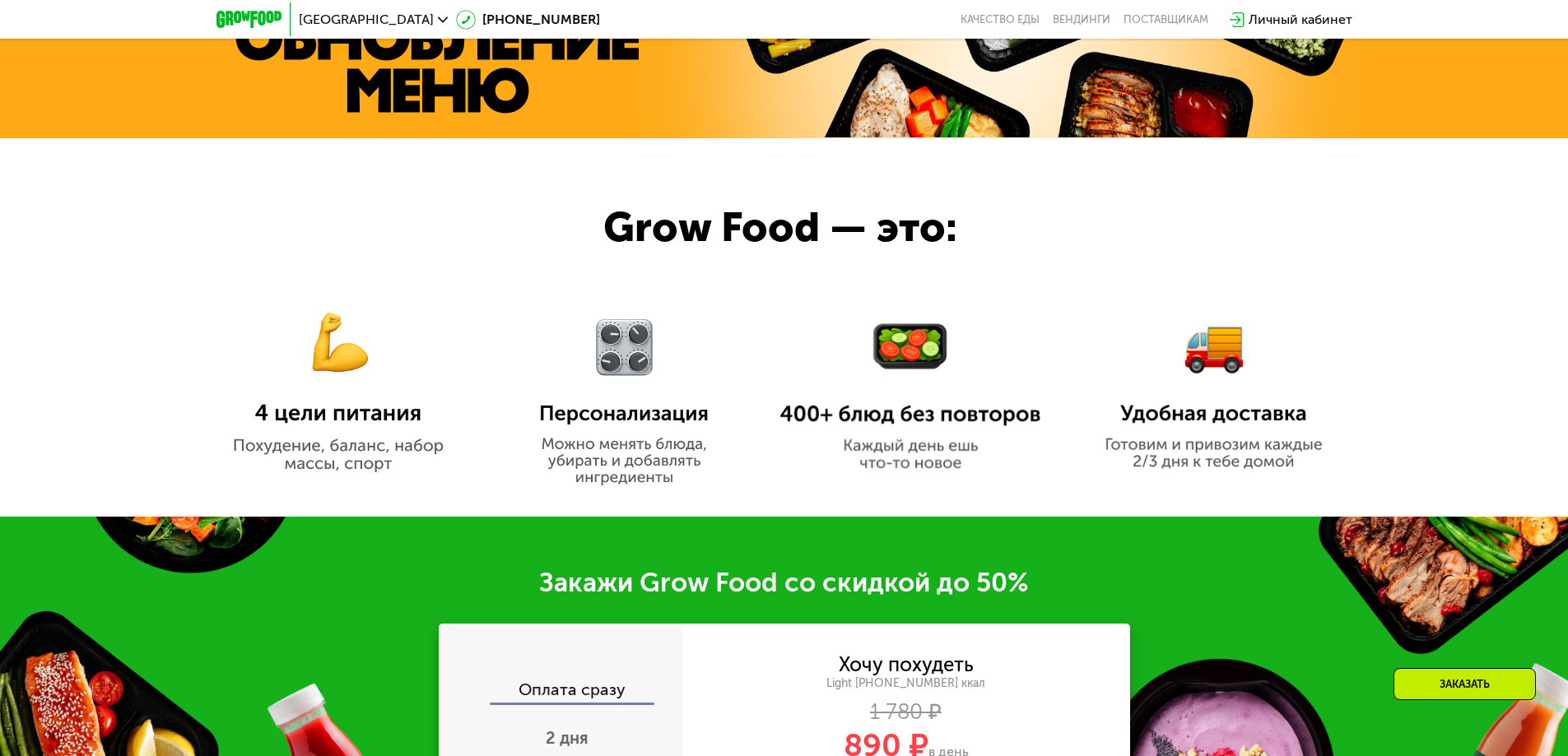
click at [877, 444] on img at bounding box center [910, 396] width 261 height 151
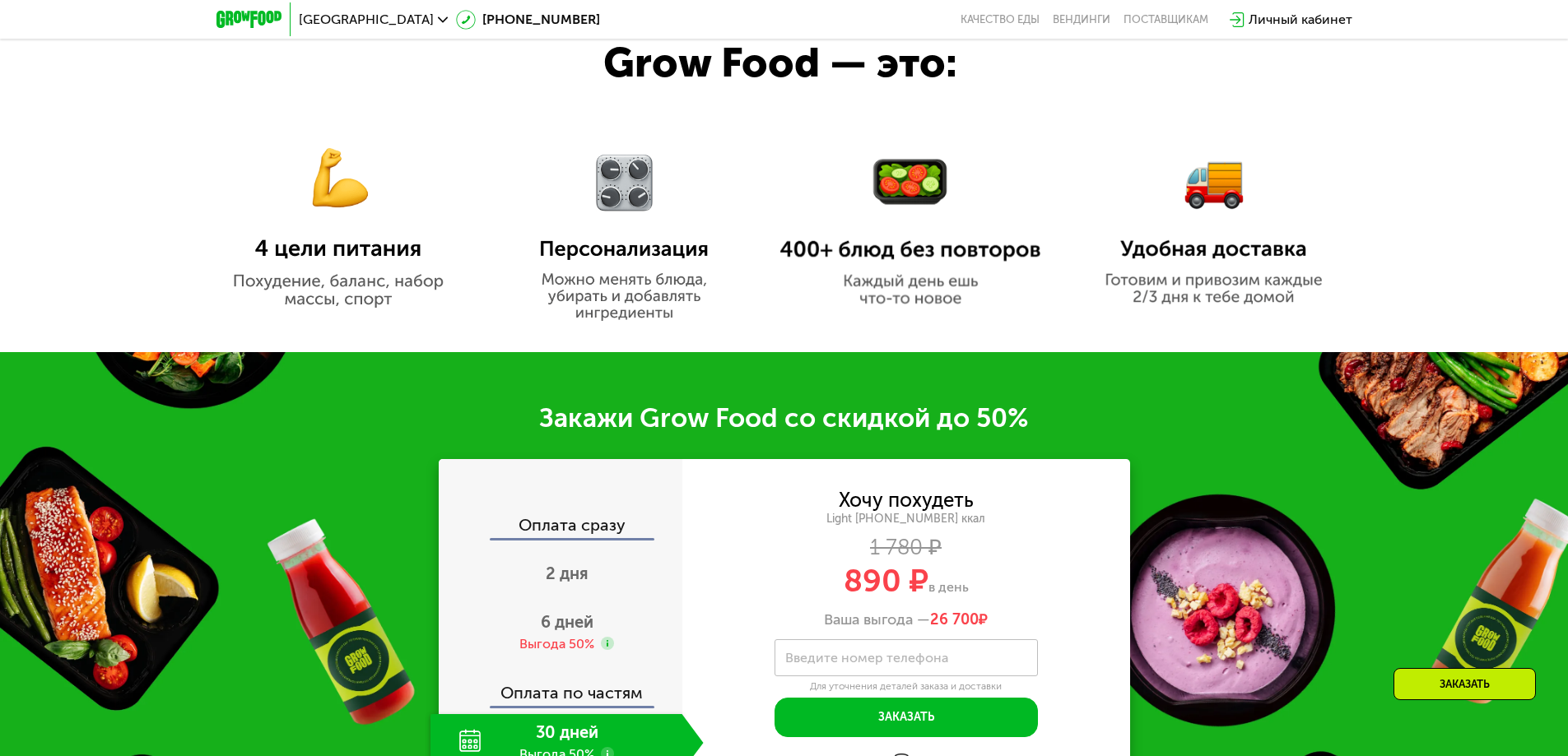
scroll to position [1234, 0]
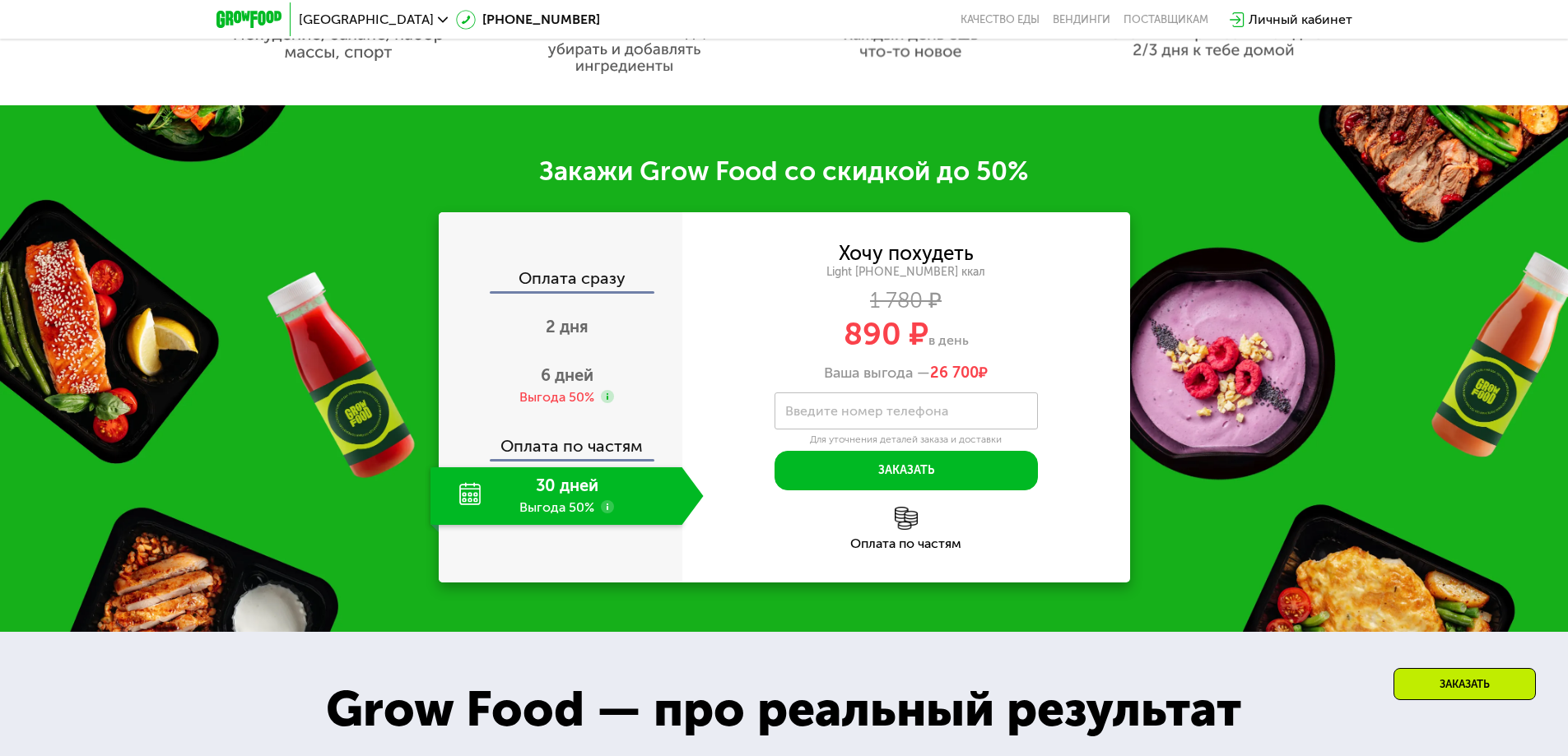
click at [573, 497] on div "30 дней Выгода 50%" at bounding box center [556, 496] width 251 height 57
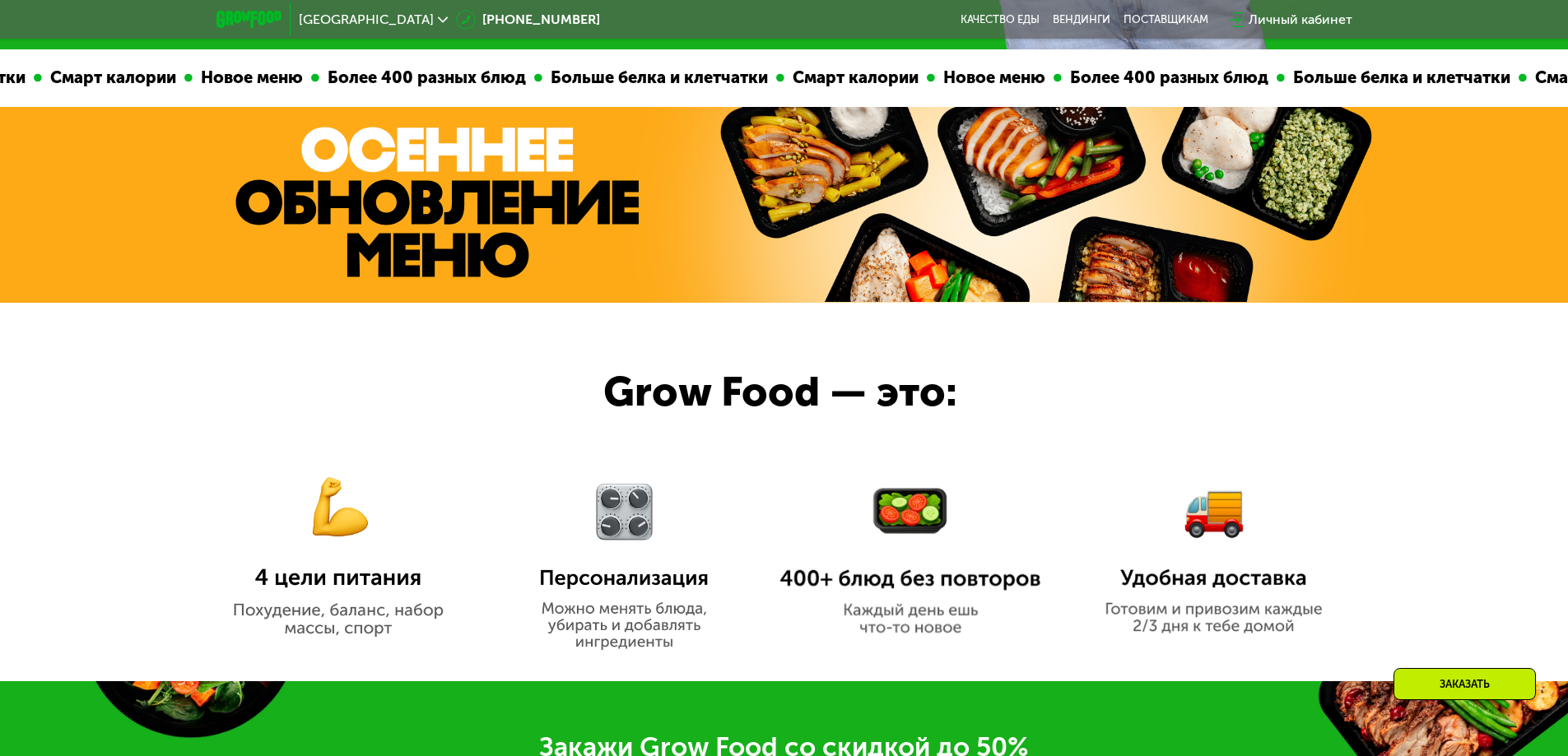
scroll to position [247, 0]
